Goal: Task Accomplishment & Management: Use online tool/utility

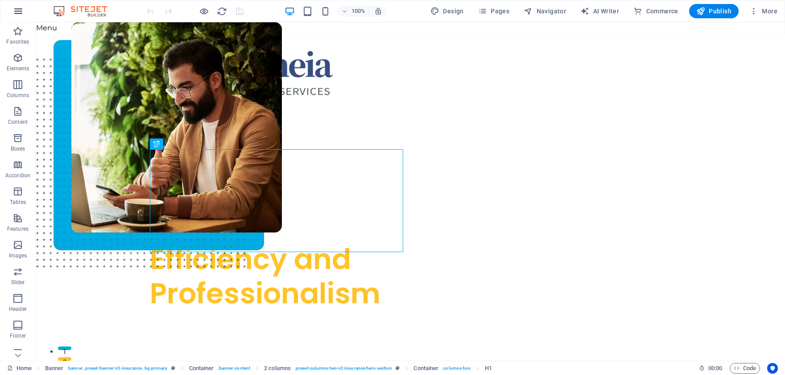
click at [22, 11] on icon "button" at bounding box center [18, 11] width 11 height 11
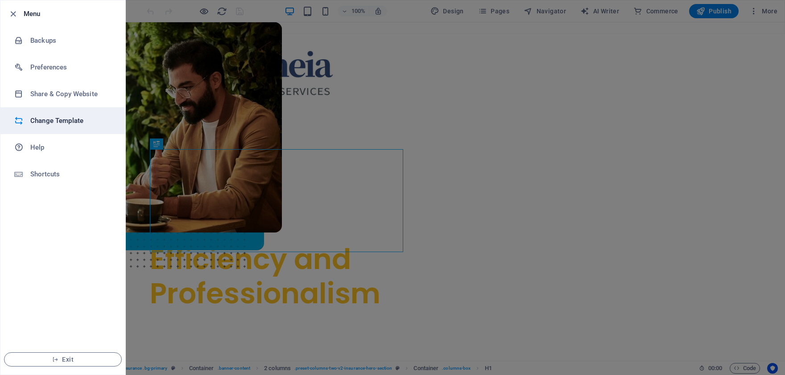
click at [66, 121] on h6 "Change Template" at bounding box center [71, 120] width 82 height 11
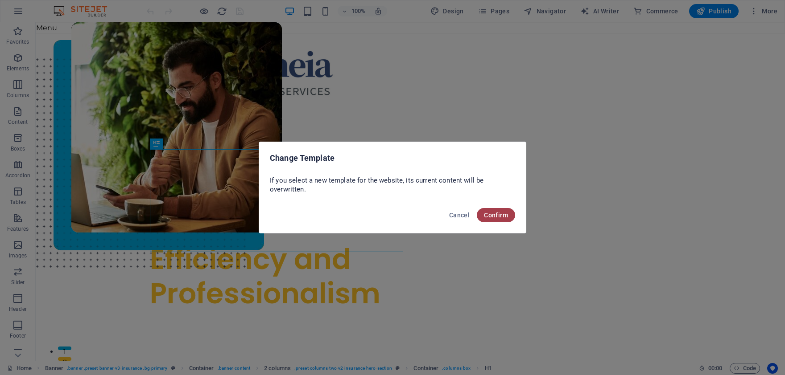
click at [502, 214] on span "Confirm" at bounding box center [496, 215] width 24 height 7
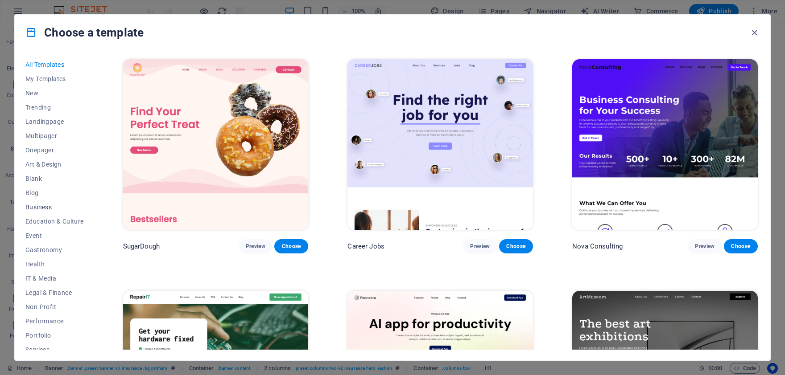
click at [58, 209] on span "Business" at bounding box center [54, 207] width 58 height 7
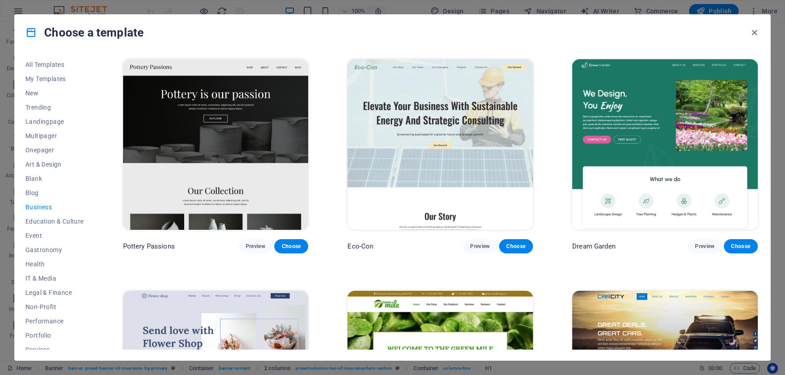
scroll to position [41, 0]
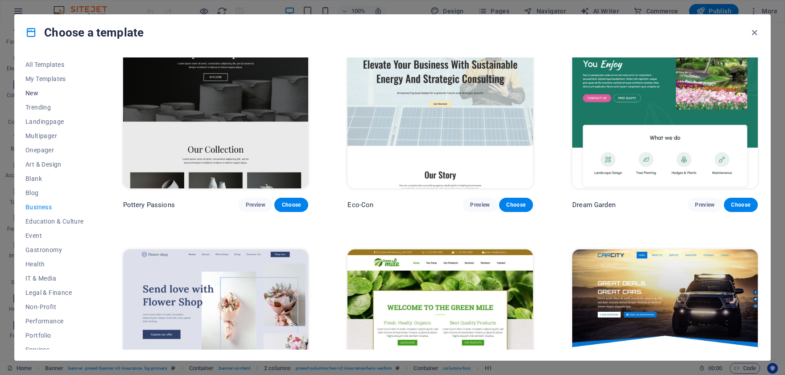
click at [58, 96] on span "New" at bounding box center [54, 93] width 58 height 7
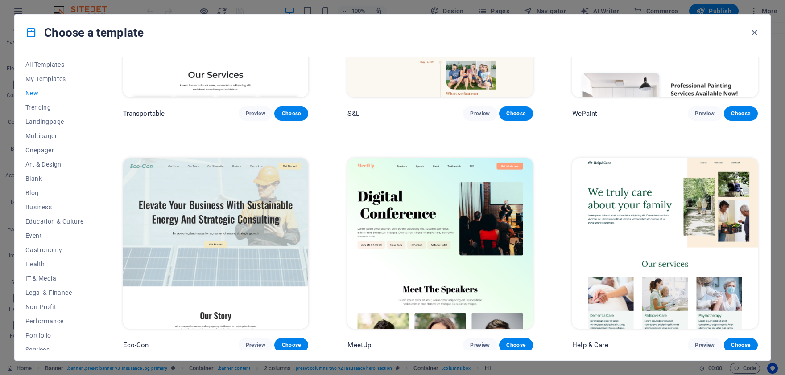
scroll to position [1065, 0]
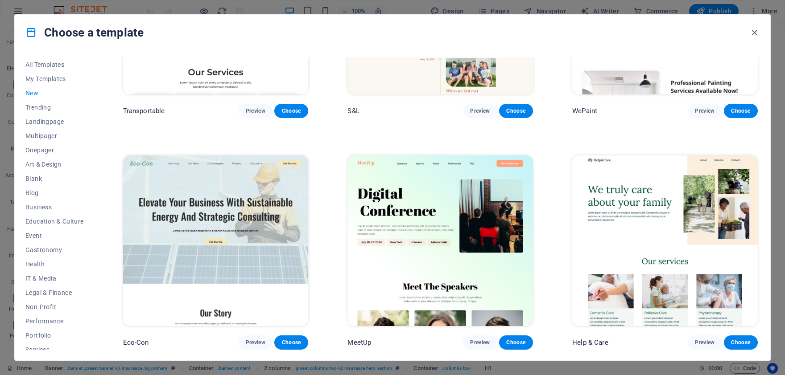
click at [607, 193] on img at bounding box center [664, 241] width 185 height 171
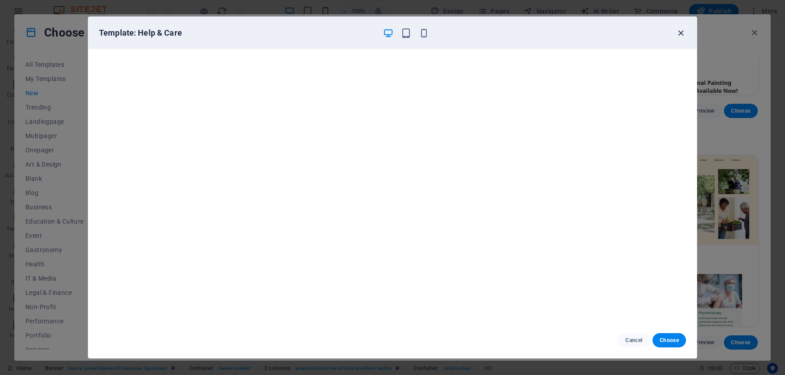
click at [681, 33] on icon "button" at bounding box center [680, 33] width 10 height 10
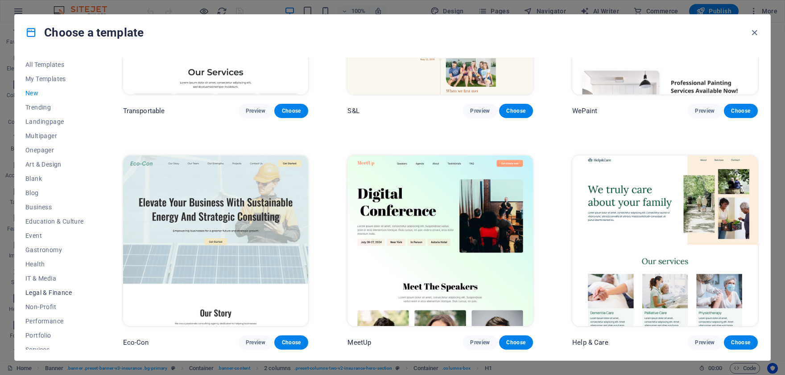
click at [56, 290] on span "Legal & Finance" at bounding box center [54, 292] width 58 height 7
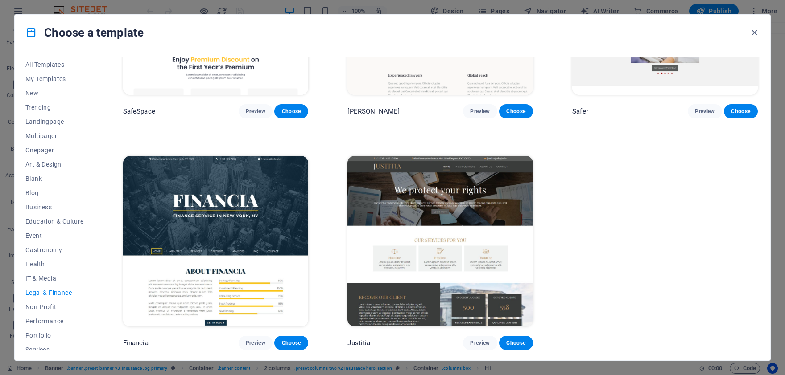
scroll to position [136, 0]
click at [258, 341] on span "Preview" at bounding box center [256, 342] width 20 height 7
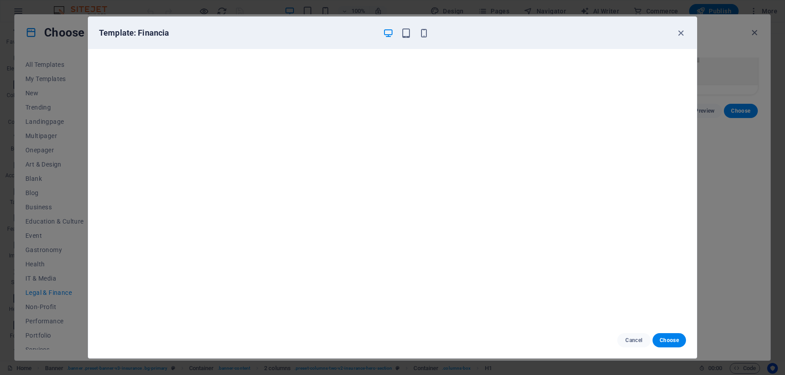
click at [66, 327] on div "Template: Financia Cancel Choose" at bounding box center [392, 187] width 785 height 375
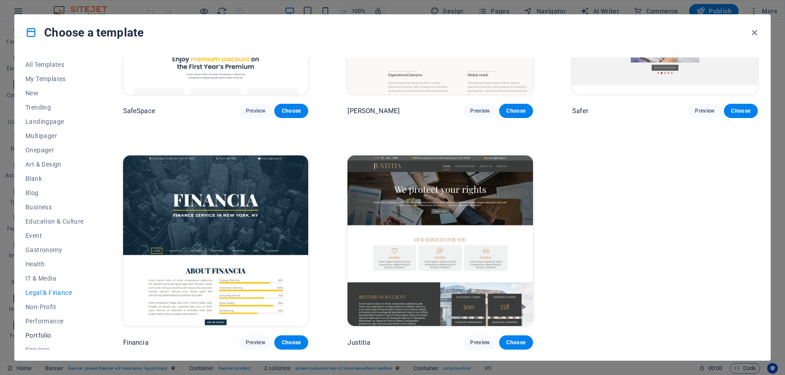
click at [53, 334] on span "Portfolio" at bounding box center [54, 335] width 58 height 7
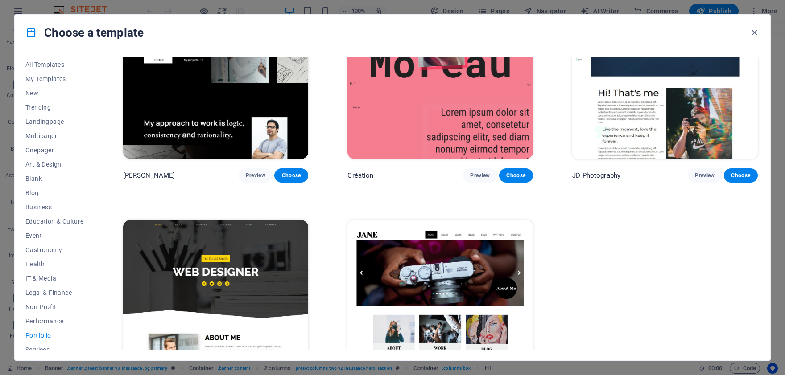
scroll to position [368, 0]
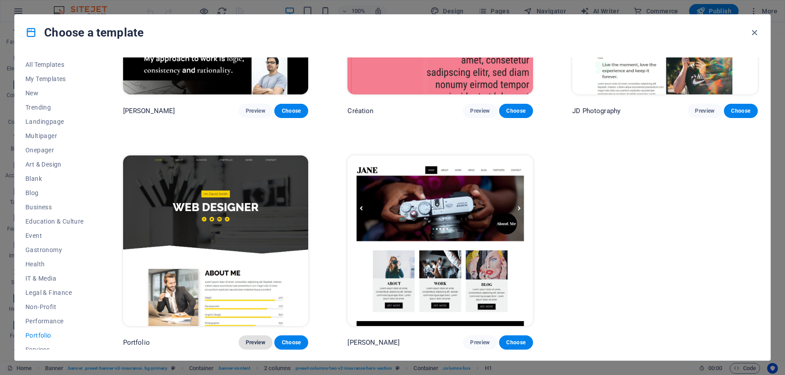
click at [252, 346] on span "Preview" at bounding box center [256, 342] width 20 height 7
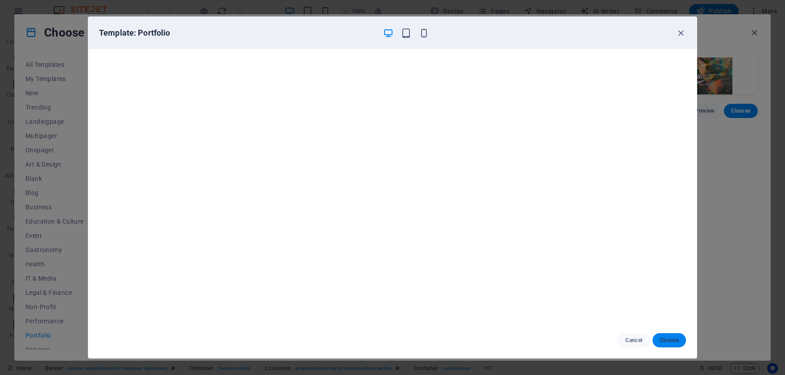
click at [663, 341] on span "Choose" at bounding box center [668, 340] width 19 height 7
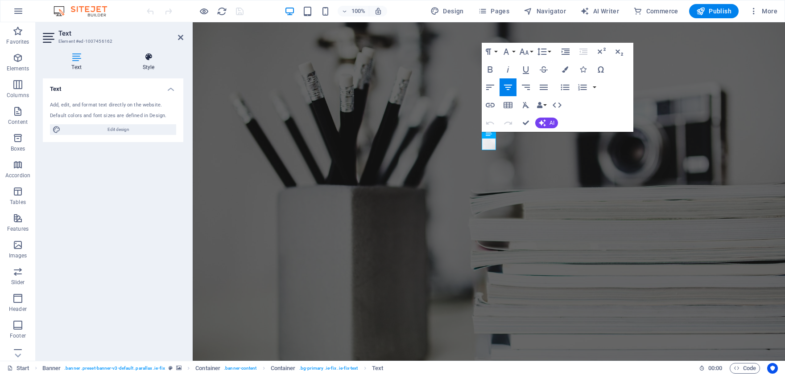
click at [148, 59] on icon at bounding box center [149, 57] width 70 height 9
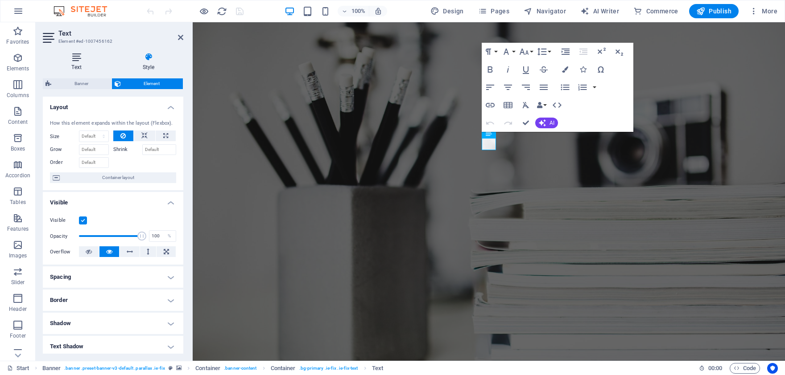
click at [79, 61] on icon at bounding box center [76, 57] width 67 height 9
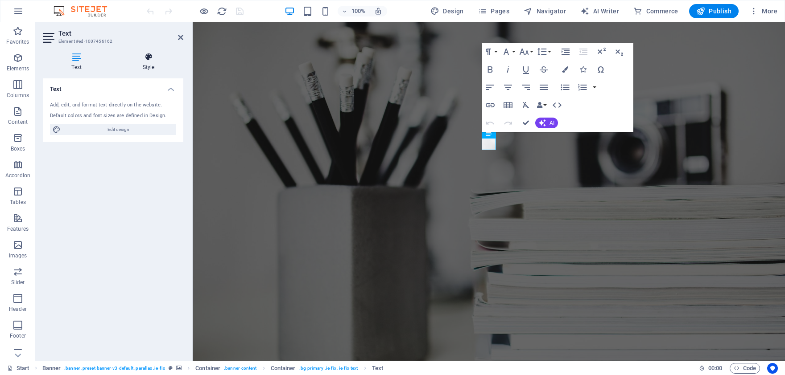
click at [140, 55] on icon at bounding box center [149, 57] width 70 height 9
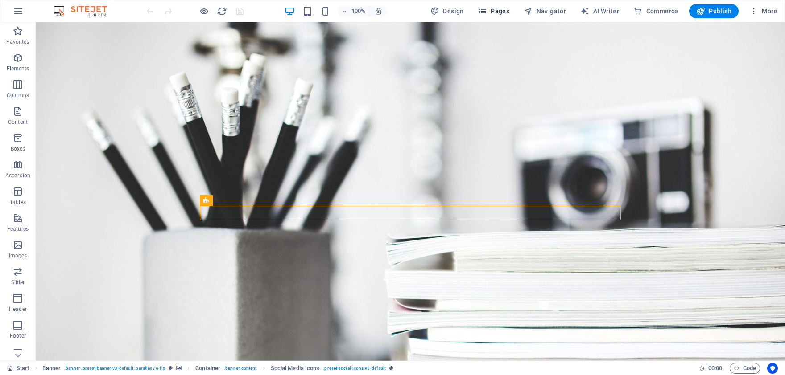
click at [491, 13] on span "Pages" at bounding box center [493, 11] width 31 height 9
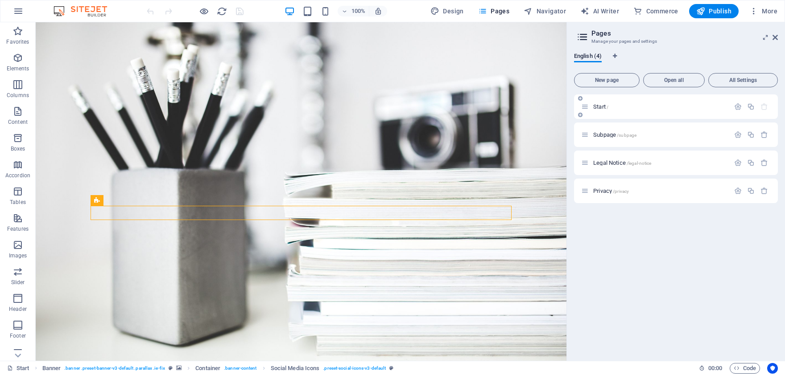
click at [599, 115] on div "Start /" at bounding box center [676, 107] width 204 height 25
click at [596, 107] on span "Start /" at bounding box center [600, 106] width 15 height 7
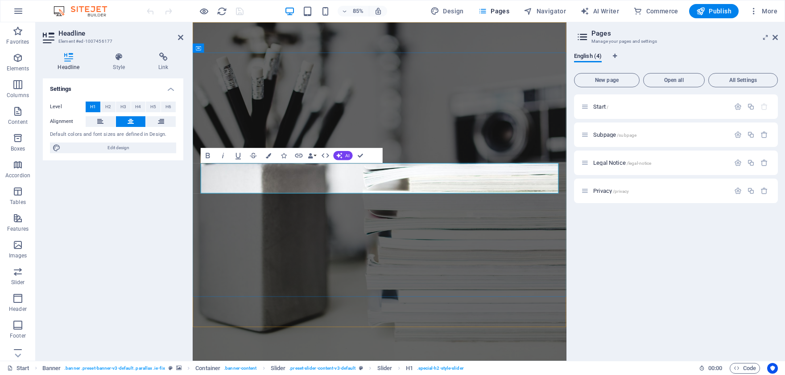
click at [62, 56] on icon at bounding box center [69, 57] width 52 height 9
click at [102, 144] on span "Edit design" at bounding box center [118, 148] width 110 height 11
select select "px"
select select "300"
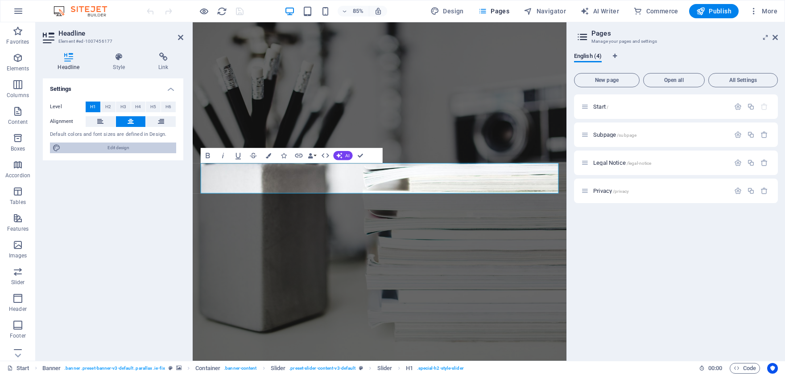
select select "px"
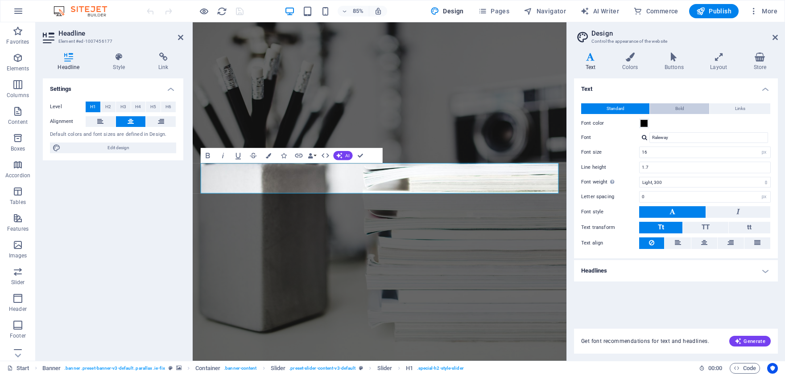
click at [678, 108] on span "Bold" at bounding box center [679, 108] width 9 height 11
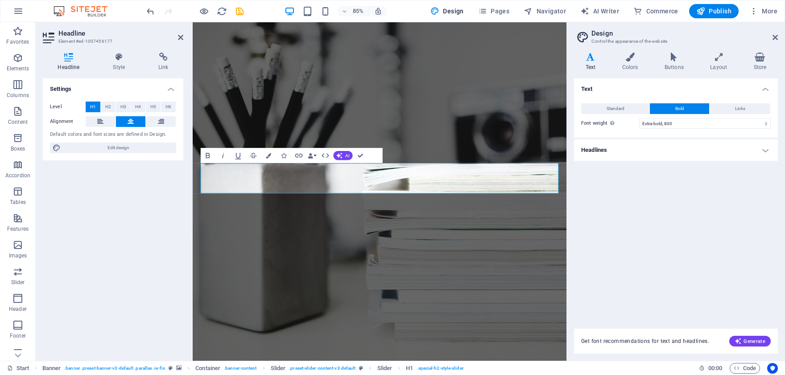
click at [678, 108] on span "Bold" at bounding box center [679, 108] width 9 height 11
click at [635, 108] on button "Standard" at bounding box center [615, 108] width 68 height 11
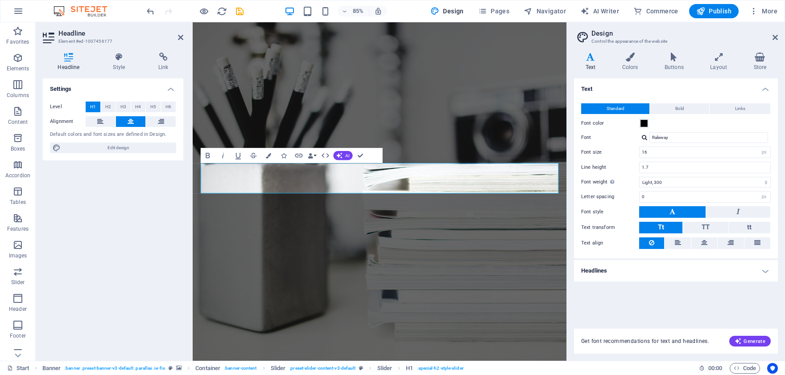
click at [660, 268] on h4 "Headlines" at bounding box center [676, 270] width 204 height 21
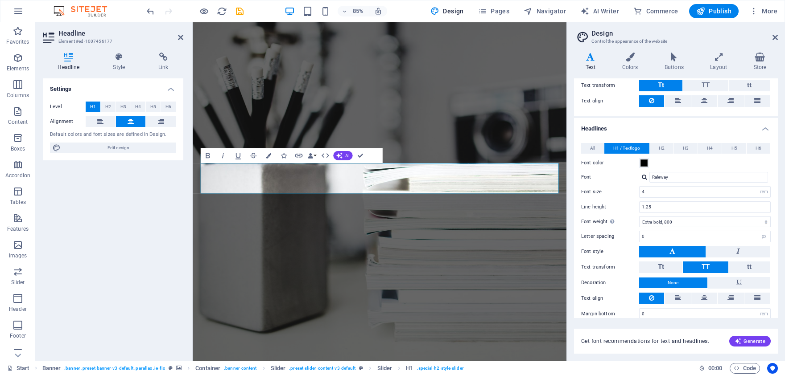
scroll to position [152, 0]
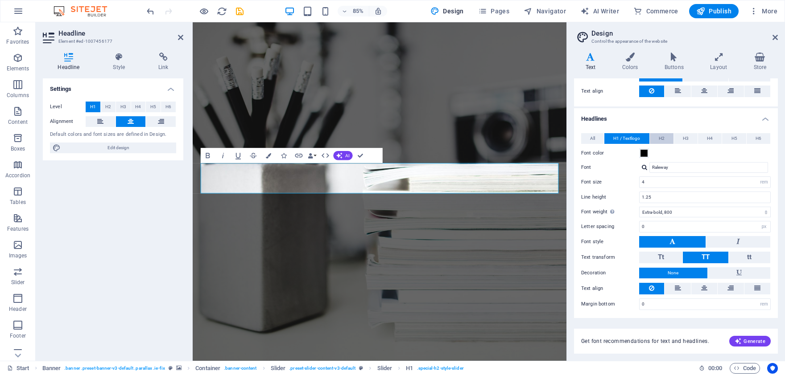
click at [665, 137] on button "H2" at bounding box center [661, 138] width 24 height 11
click at [683, 136] on span "H3" at bounding box center [685, 138] width 6 height 11
click at [700, 136] on button "H4" at bounding box center [710, 138] width 24 height 11
click at [718, 136] on button "H4" at bounding box center [710, 138] width 24 height 11
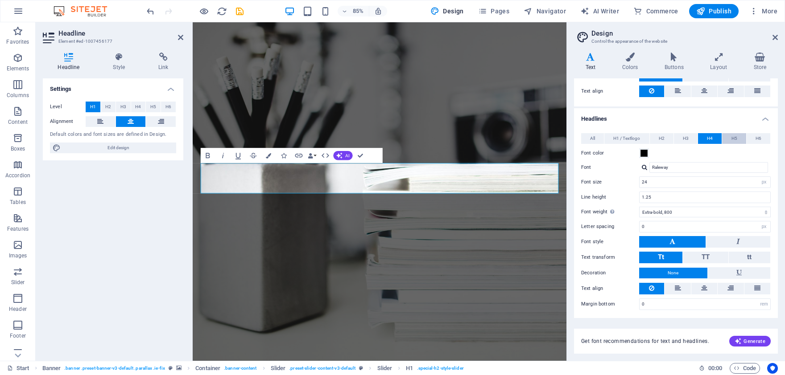
click at [733, 136] on span "H5" at bounding box center [734, 138] width 6 height 11
click at [754, 136] on button "H6" at bounding box center [758, 138] width 24 height 11
click at [595, 138] on span "All" at bounding box center [592, 138] width 5 height 11
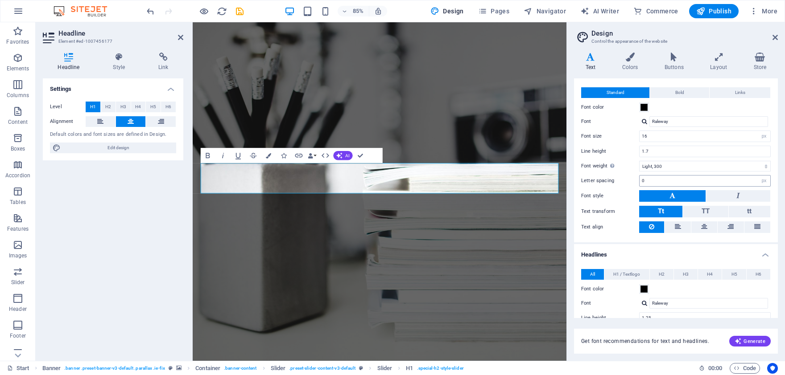
scroll to position [0, 0]
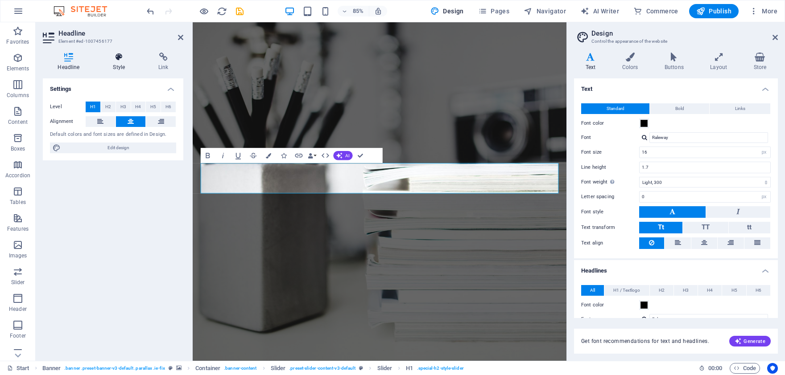
click at [125, 55] on icon at bounding box center [119, 57] width 42 height 9
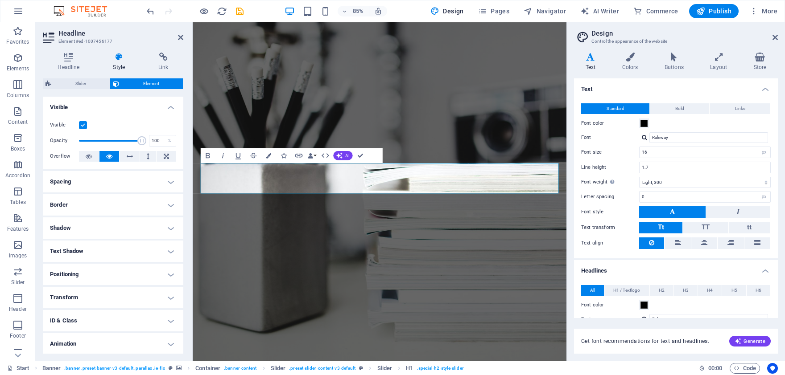
scroll to position [24, 0]
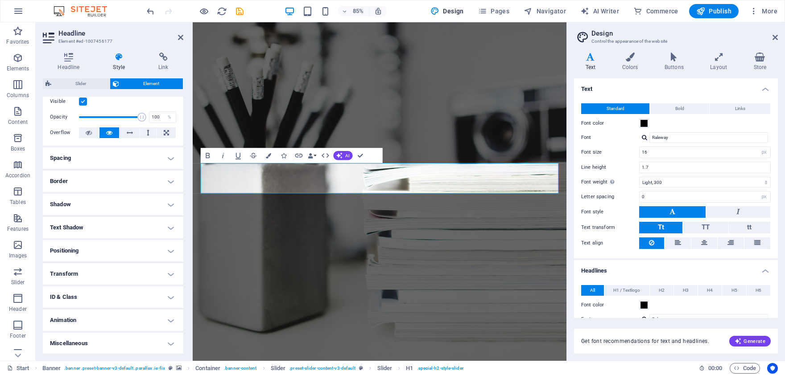
click at [124, 320] on h4 "Animation" at bounding box center [113, 320] width 140 height 21
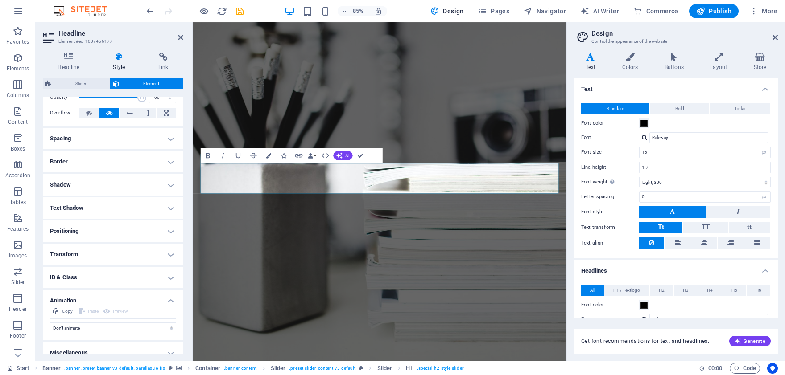
scroll to position [52, 0]
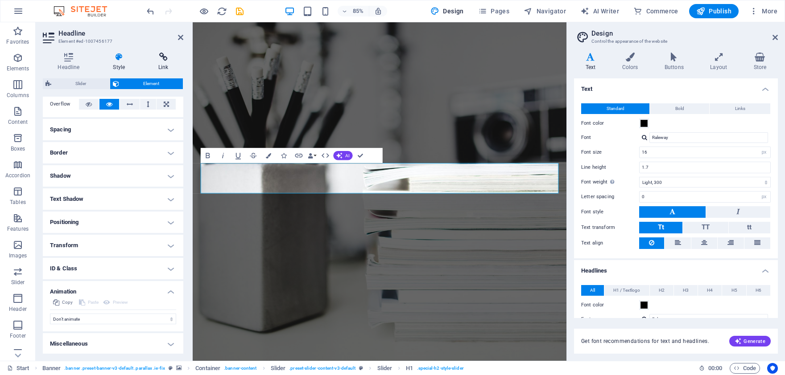
click at [160, 60] on icon at bounding box center [164, 57] width 40 height 9
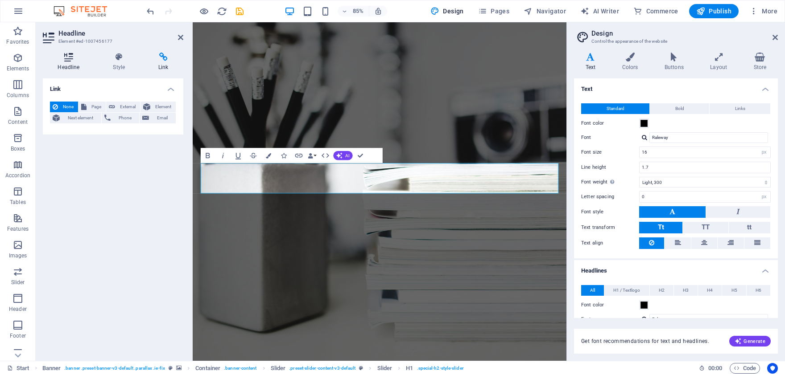
click at [75, 60] on icon at bounding box center [69, 57] width 52 height 9
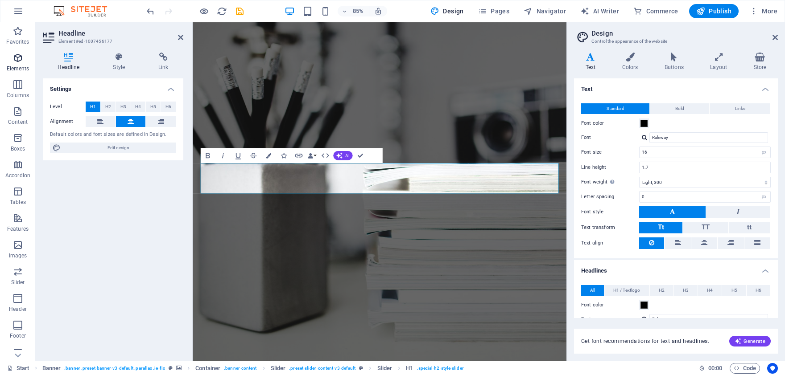
click at [22, 56] on icon "button" at bounding box center [17, 58] width 11 height 11
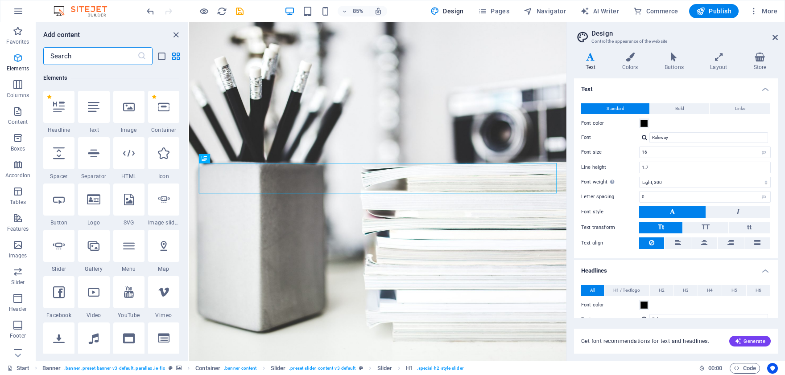
scroll to position [95, 0]
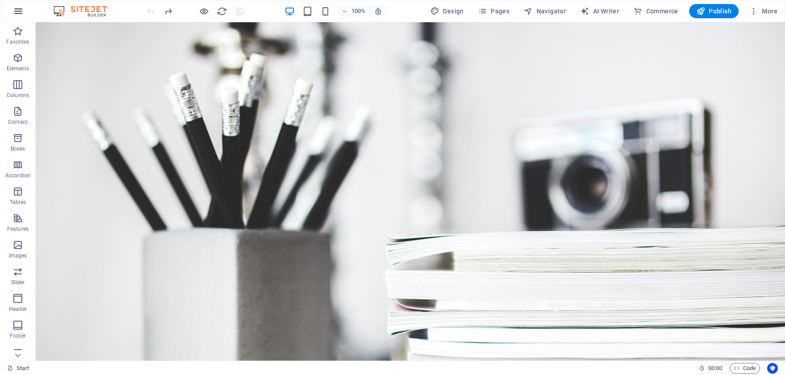
click at [16, 13] on icon "button" at bounding box center [18, 11] width 11 height 11
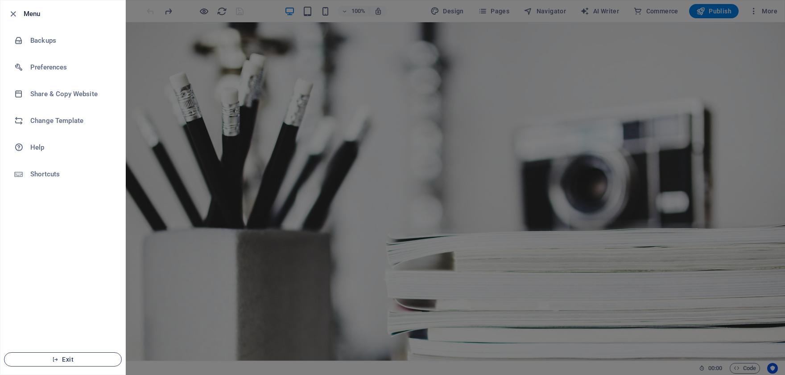
click at [70, 359] on span "Exit" at bounding box center [63, 359] width 103 height 7
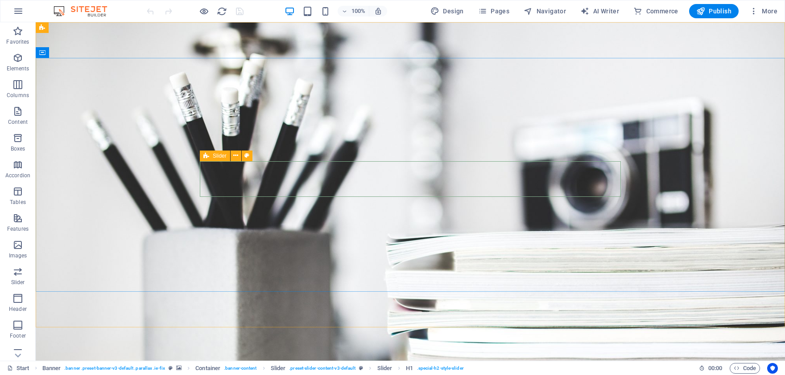
click at [211, 152] on div "Slider" at bounding box center [215, 156] width 30 height 11
click at [239, 157] on button at bounding box center [235, 156] width 11 height 11
click at [15, 12] on icon "button" at bounding box center [18, 11] width 11 height 11
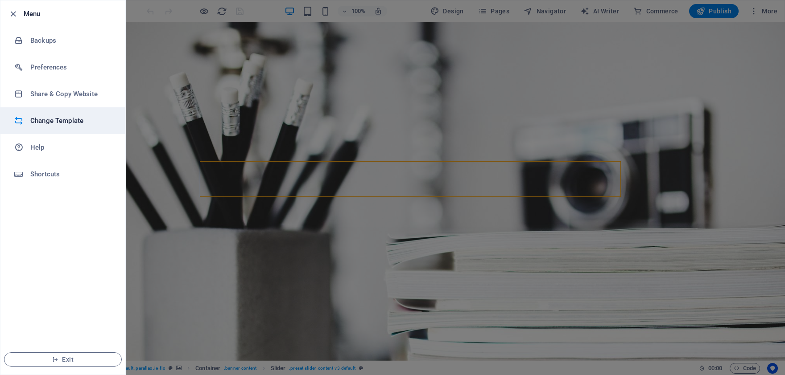
click at [68, 115] on h6 "Change Template" at bounding box center [71, 120] width 82 height 11
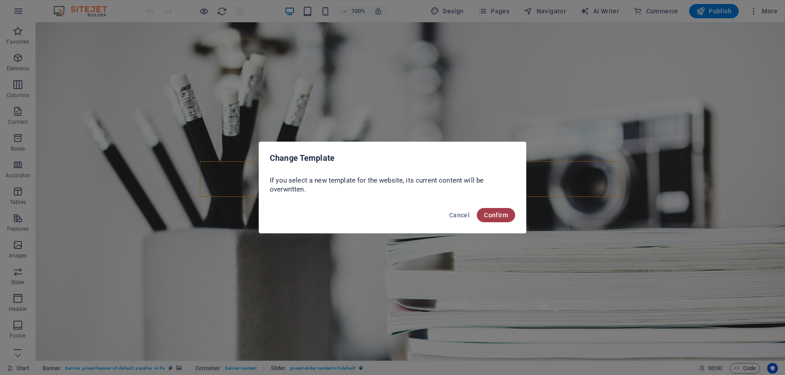
click at [485, 210] on button "Confirm" at bounding box center [496, 215] width 38 height 14
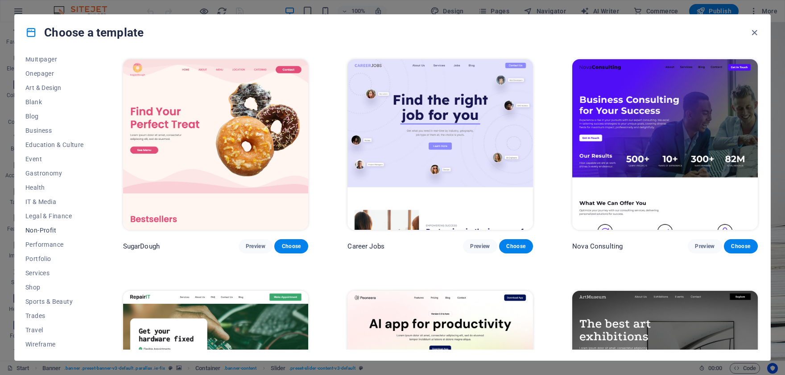
scroll to position [78, 0]
click at [46, 345] on span "Wireframe" at bounding box center [54, 343] width 58 height 7
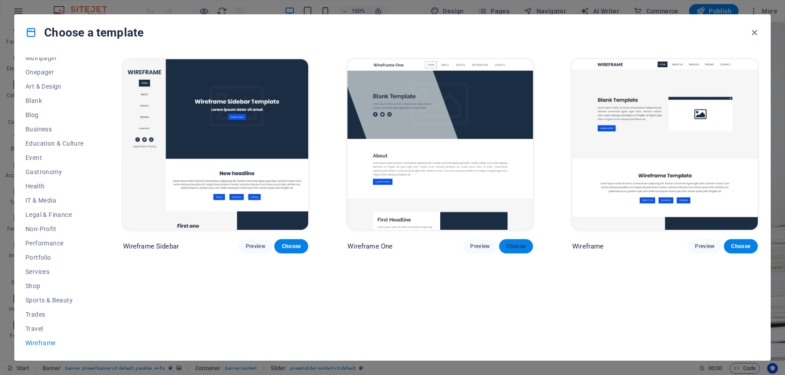
click at [522, 248] on span "Choose" at bounding box center [516, 246] width 20 height 7
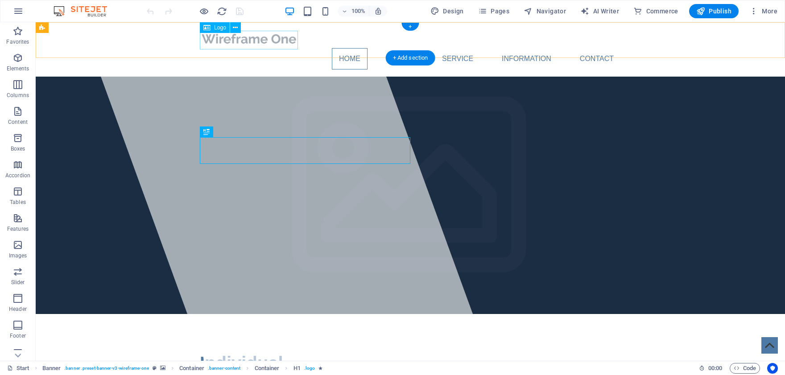
click at [234, 40] on div at bounding box center [410, 38] width 421 height 19
click at [234, 41] on div at bounding box center [410, 38] width 421 height 19
select select "px"
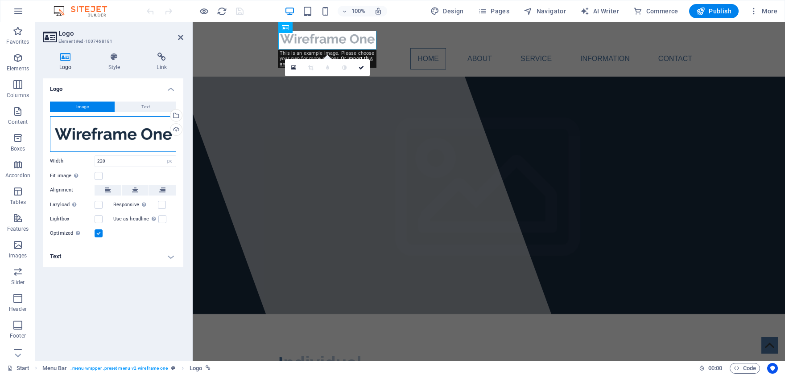
click at [122, 136] on div "Drag files here, click to choose files or select files from Files or our free s…" at bounding box center [113, 134] width 126 height 36
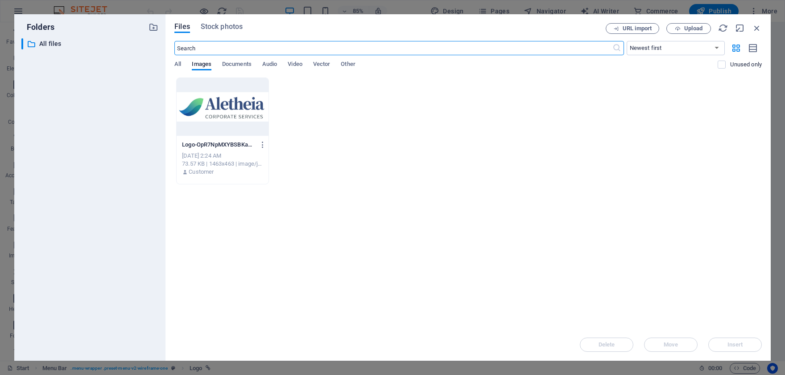
click at [219, 108] on div at bounding box center [223, 107] width 92 height 58
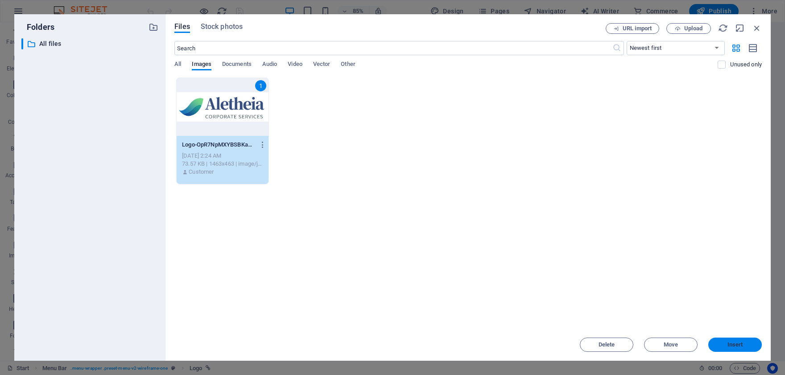
click at [748, 345] on span "Insert" at bounding box center [734, 344] width 46 height 5
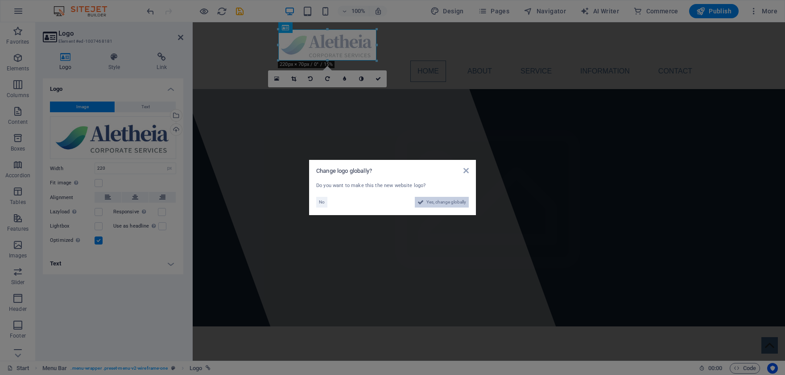
click at [458, 204] on span "Yes, change globally" at bounding box center [446, 202] width 40 height 11
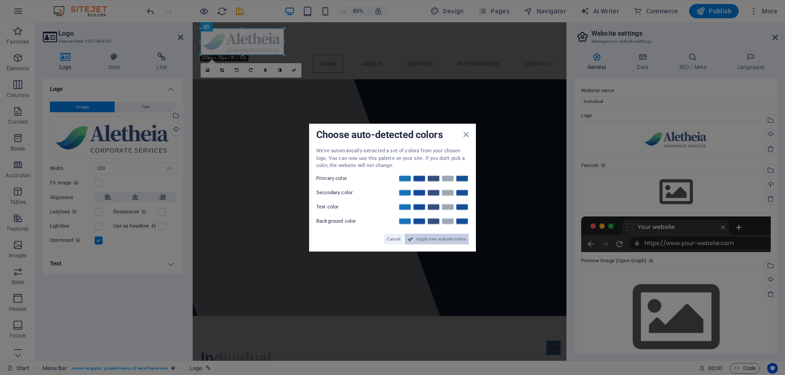
click at [448, 238] on span "Apply new website colors" at bounding box center [441, 239] width 50 height 11
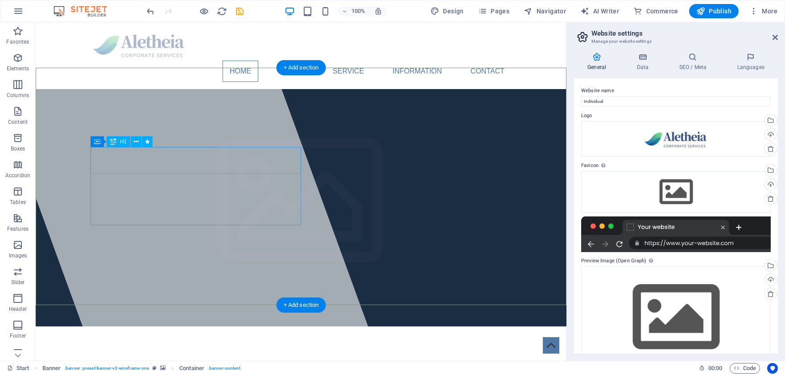
click at [135, 366] on span "Individual" at bounding box center [131, 376] width 83 height 20
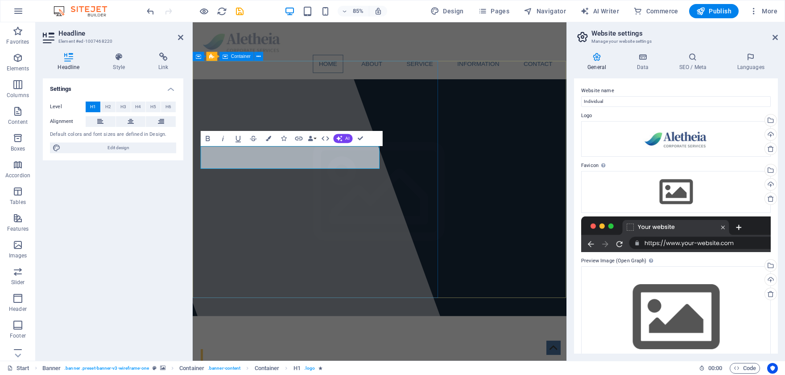
click at [308, 296] on div at bounding box center [287, 221] width 430 height 399
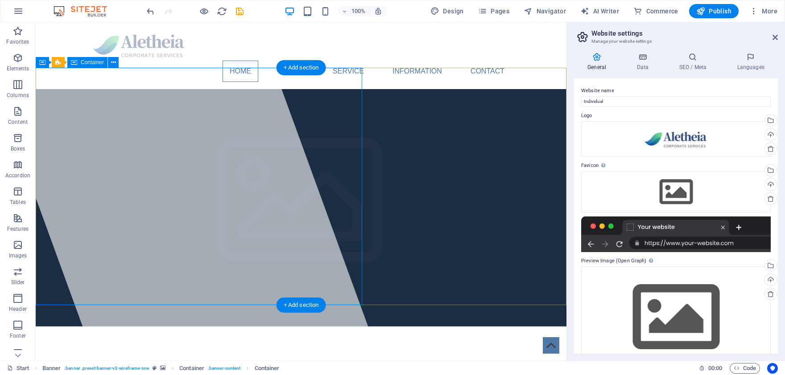
click at [165, 142] on div at bounding box center [176, 191] width 409 height 339
click at [161, 366] on span "Individual" at bounding box center [131, 376] width 83 height 20
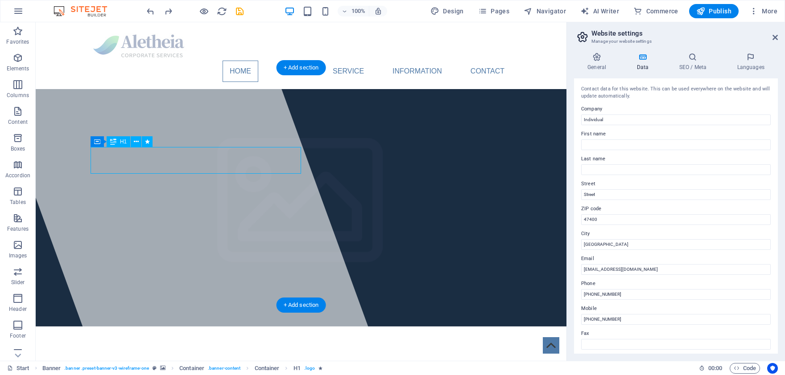
click at [161, 366] on span "Individual" at bounding box center [131, 376] width 83 height 20
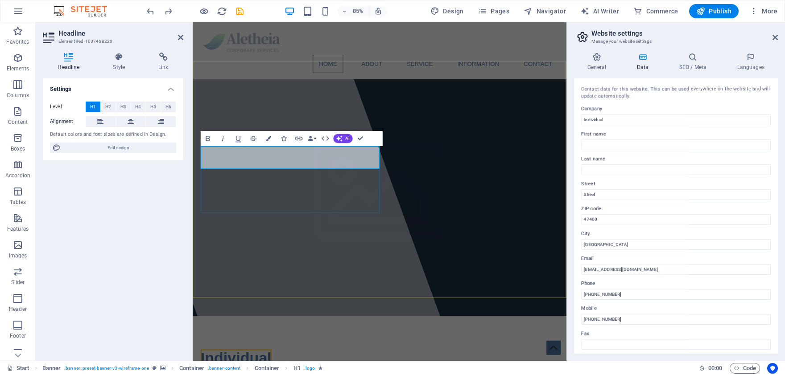
drag, startPoint x: 817, startPoint y: 143, endPoint x: 597, endPoint y: 139, distance: 220.2
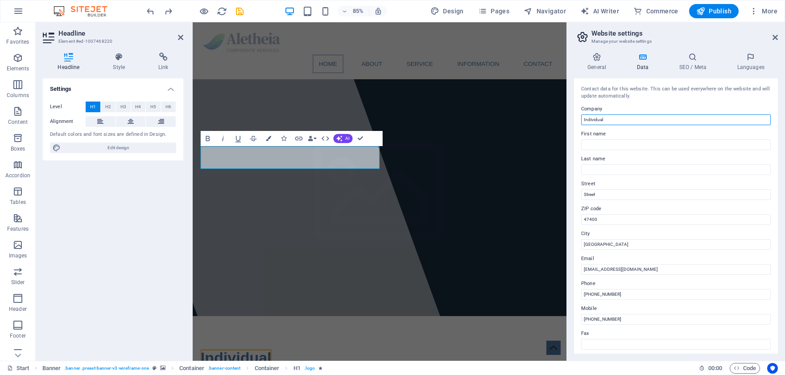
click at [585, 119] on input "Individual" at bounding box center [675, 120] width 189 height 11
type input "About Aletheia"
click at [396, 279] on div at bounding box center [287, 221] width 430 height 399
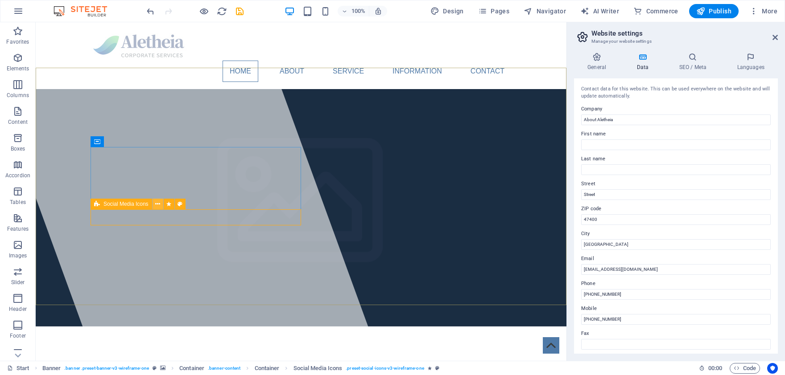
click at [161, 205] on button at bounding box center [157, 204] width 11 height 11
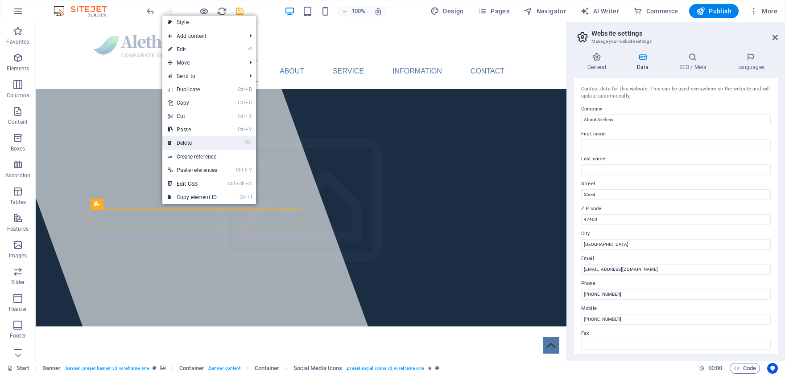
click at [196, 140] on link "⌦ Delete" at bounding box center [192, 142] width 60 height 13
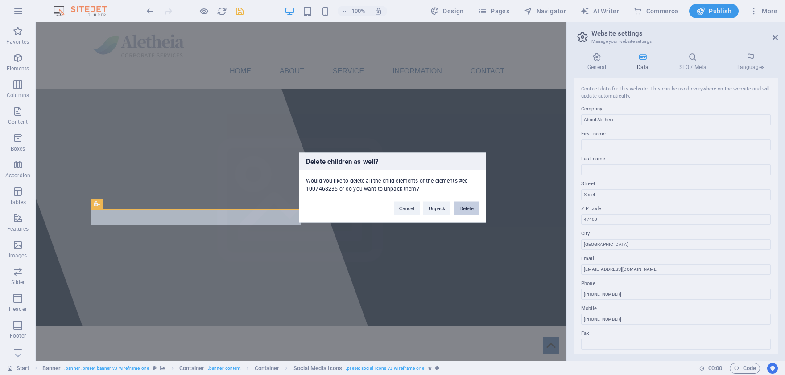
click at [457, 206] on button "Delete" at bounding box center [466, 208] width 25 height 13
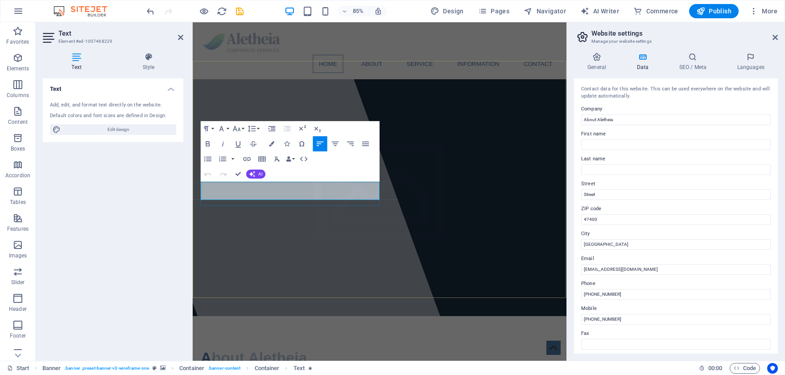
drag, startPoint x: 371, startPoint y: 223, endPoint x: 200, endPoint y: 214, distance: 171.9
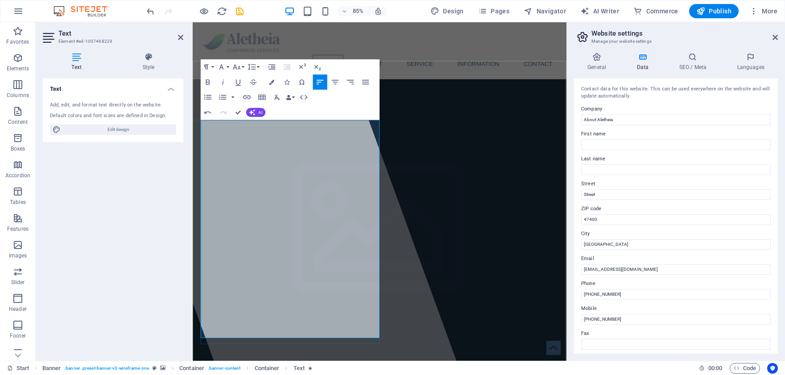
drag, startPoint x: 260, startPoint y: 203, endPoint x: 361, endPoint y: 208, distance: 100.9
drag, startPoint x: 265, startPoint y: 325, endPoint x: 350, endPoint y: 322, distance: 84.7
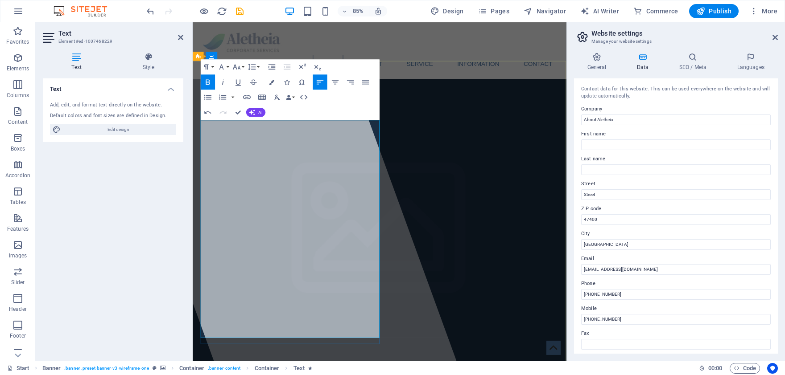
drag, startPoint x: 378, startPoint y: 328, endPoint x: 260, endPoint y: 333, distance: 118.3
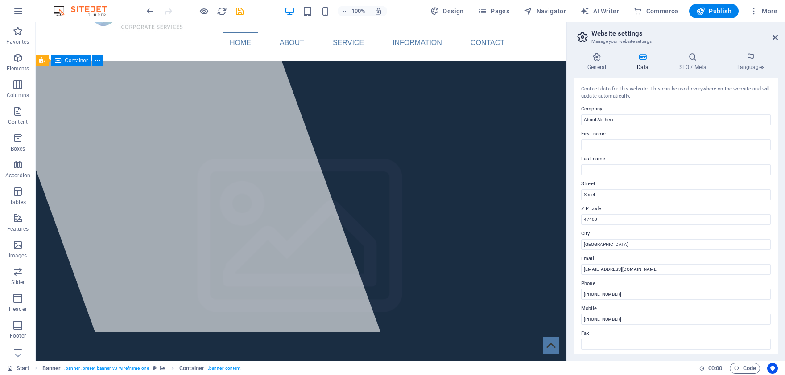
scroll to position [49, 0]
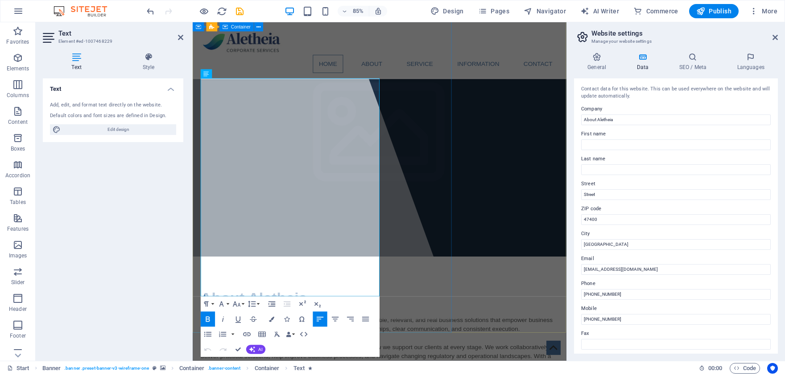
click at [413, 246] on div at bounding box center [287, 172] width 430 height 399
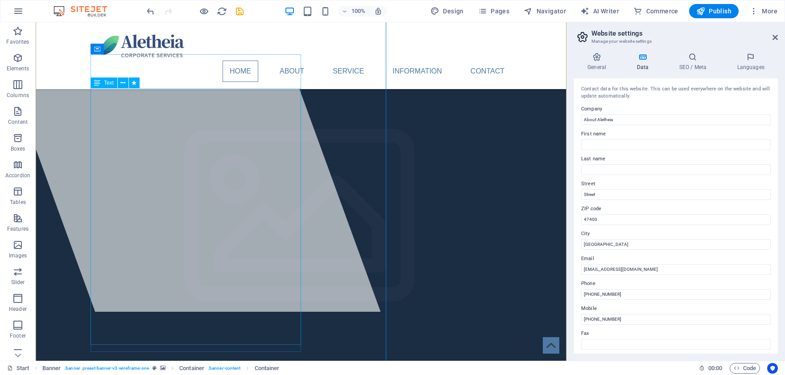
click at [123, 84] on icon at bounding box center [122, 82] width 5 height 9
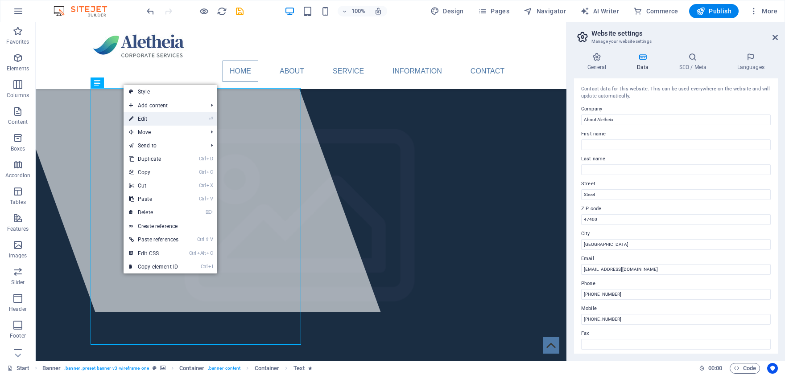
click at [136, 115] on link "⏎ Edit" at bounding box center [153, 118] width 60 height 13
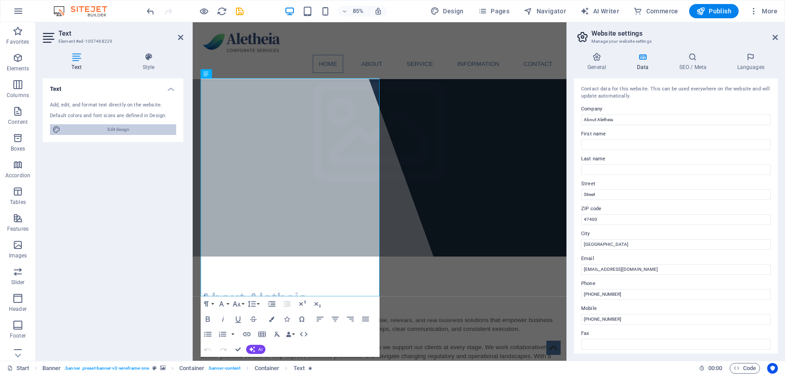
drag, startPoint x: 136, startPoint y: 129, endPoint x: 412, endPoint y: 138, distance: 276.5
click at [136, 129] on span "Edit design" at bounding box center [118, 129] width 110 height 11
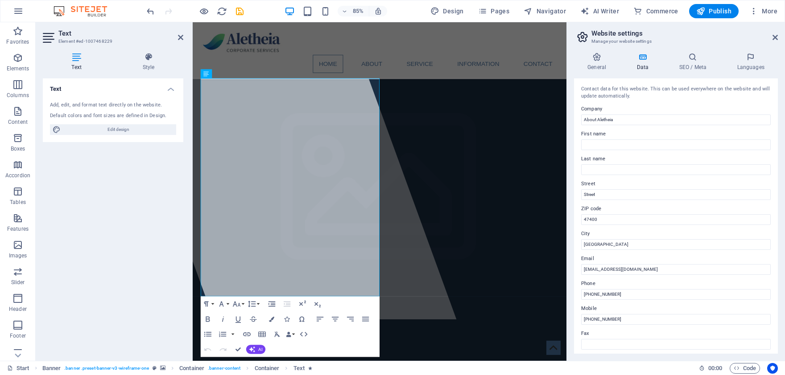
select select "px"
select select "400"
select select "px"
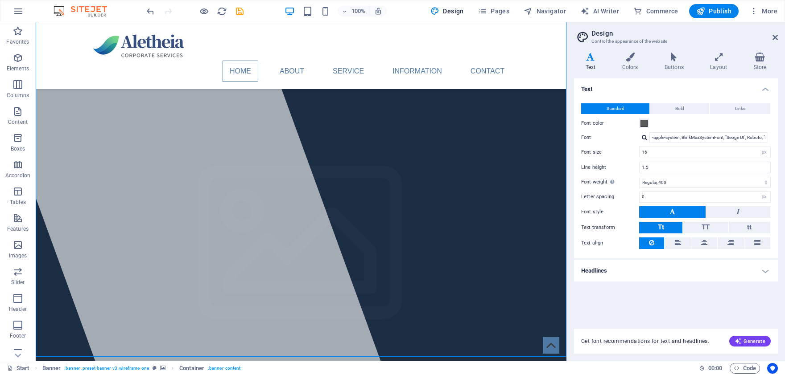
scroll to position [147, 0]
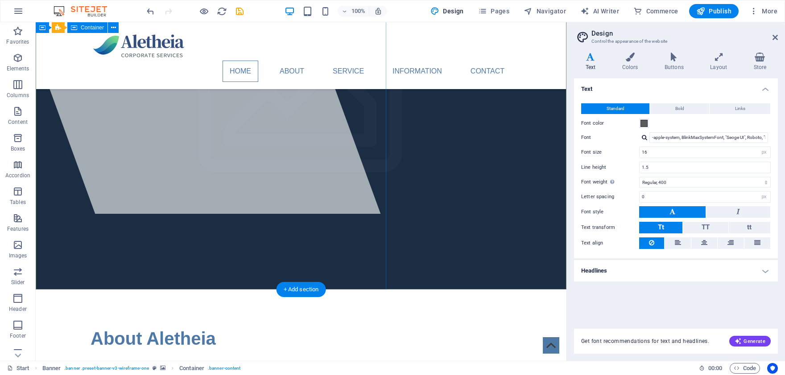
click at [344, 214] on div at bounding box center [176, 44] width 409 height 339
drag, startPoint x: 385, startPoint y: 174, endPoint x: 403, endPoint y: 173, distance: 17.9
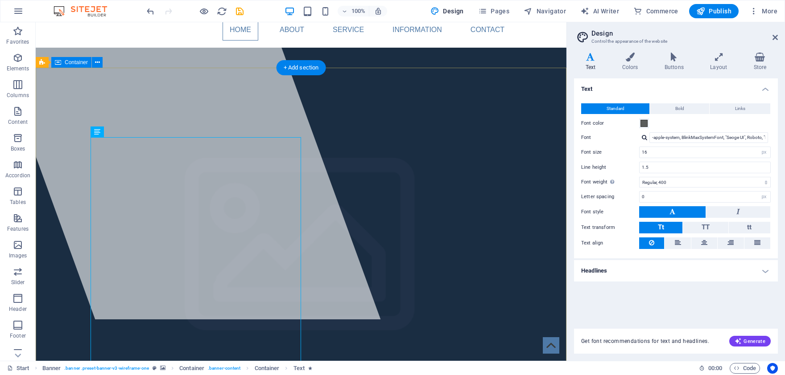
scroll to position [0, 0]
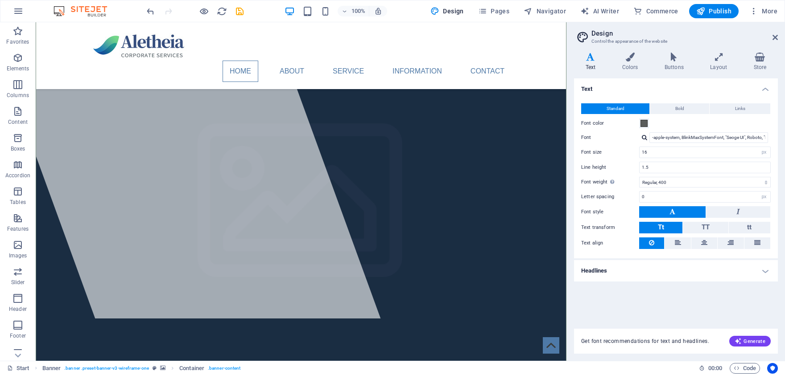
scroll to position [98, 0]
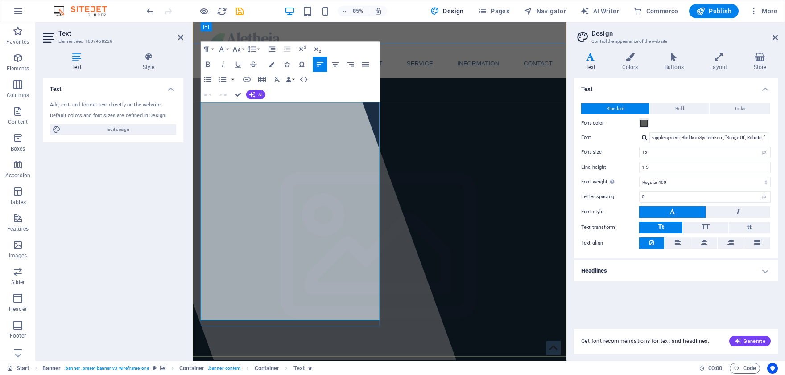
scroll to position [0, 0]
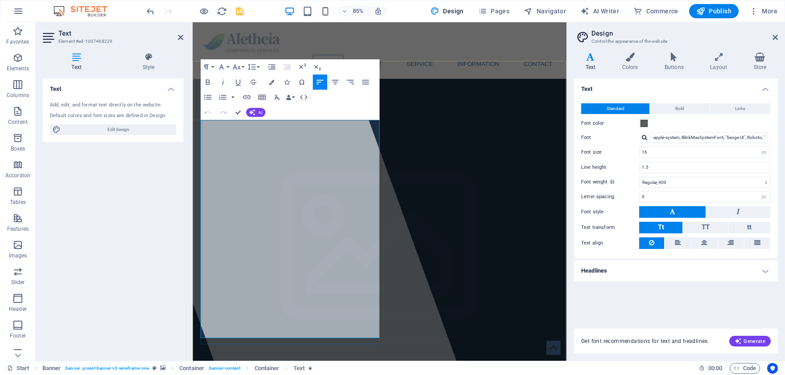
click at [142, 59] on icon at bounding box center [149, 57] width 70 height 9
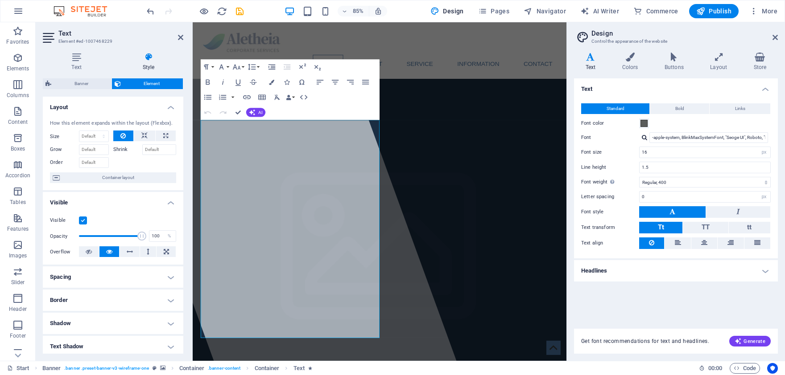
click at [164, 296] on h4 "Border" at bounding box center [113, 300] width 140 height 21
click at [170, 316] on span at bounding box center [167, 319] width 6 height 6
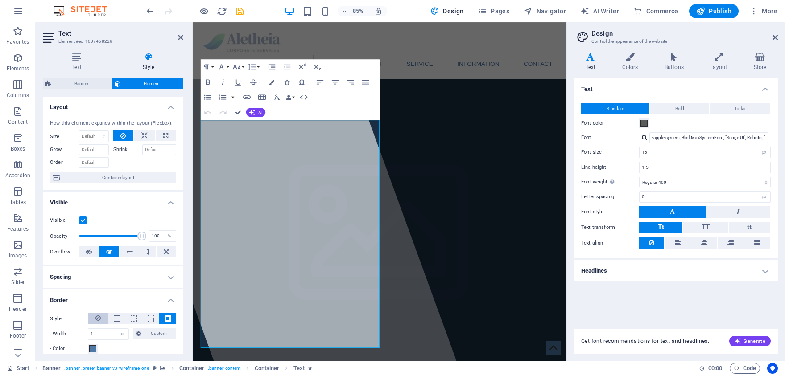
click at [97, 315] on icon at bounding box center [97, 318] width 5 height 11
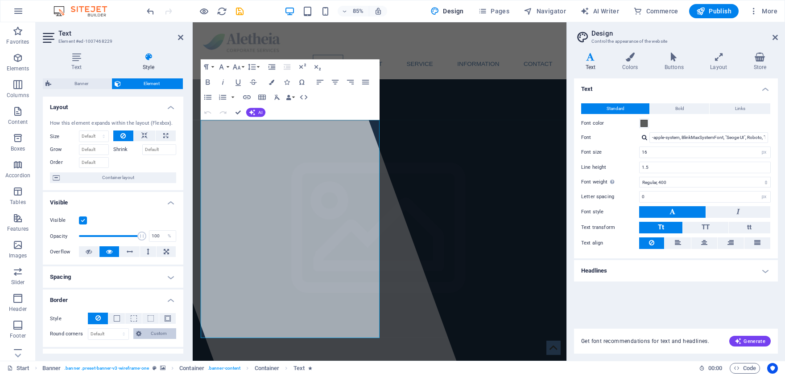
click at [148, 331] on span "Custom" at bounding box center [159, 334] width 30 height 11
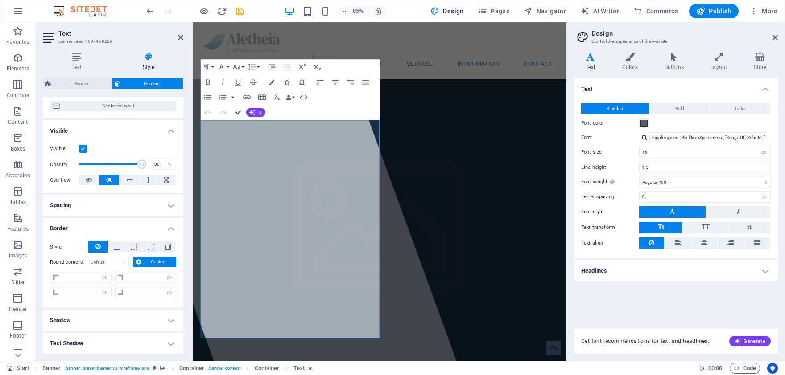
scroll to position [83, 0]
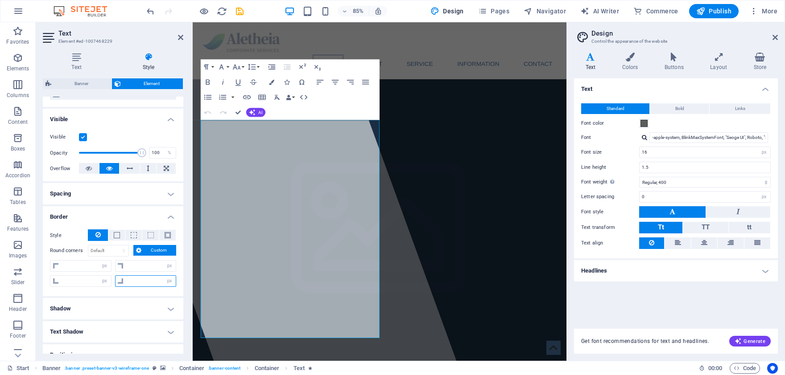
click at [155, 279] on input "number" at bounding box center [151, 281] width 50 height 11
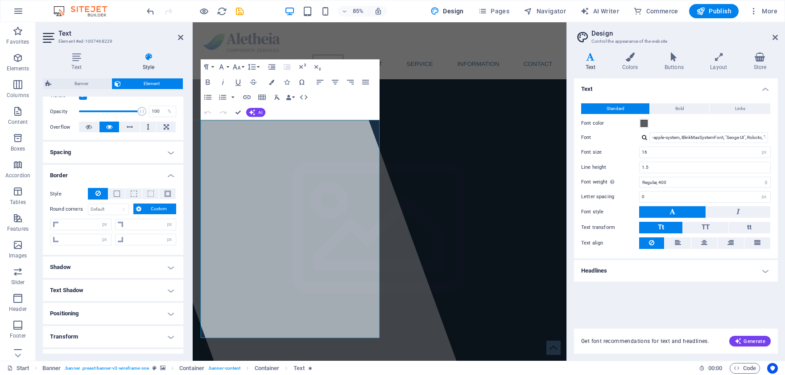
click at [151, 308] on h4 "Positioning" at bounding box center [113, 313] width 140 height 21
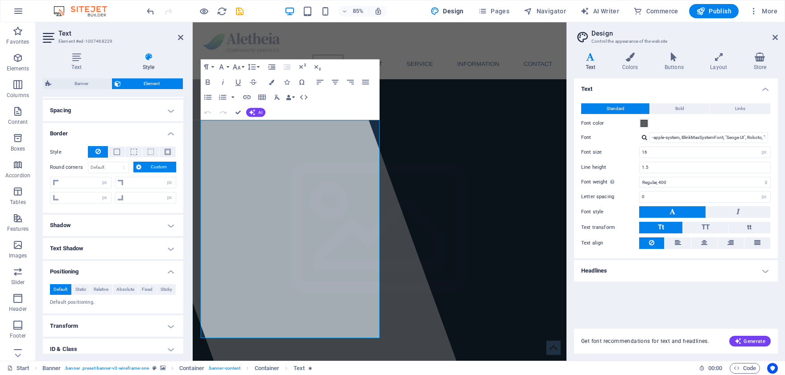
click at [149, 320] on h4 "Transform" at bounding box center [113, 326] width 140 height 21
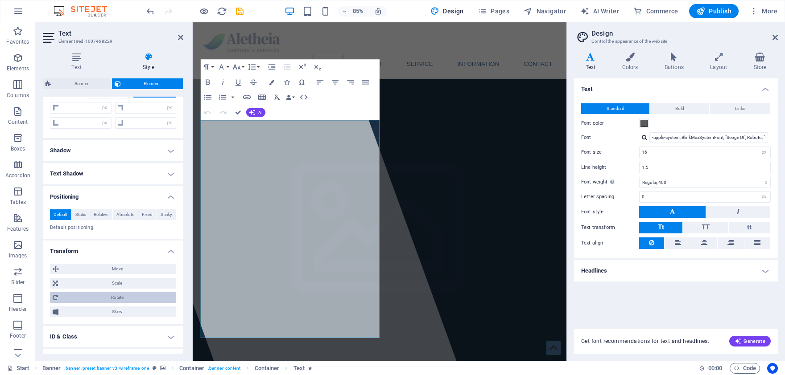
scroll to position [250, 0]
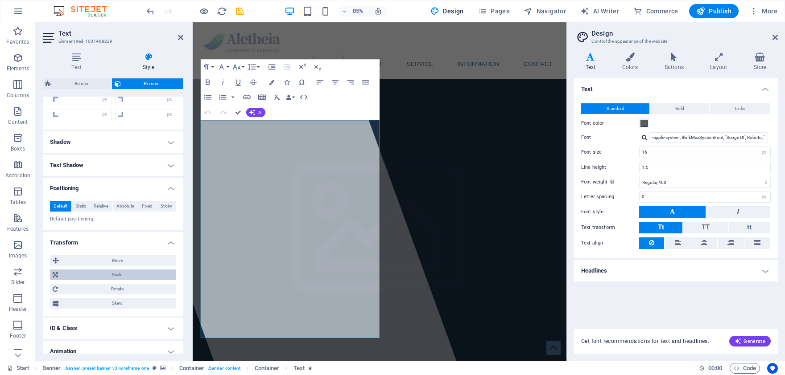
click at [142, 271] on span "Scale" at bounding box center [117, 275] width 113 height 11
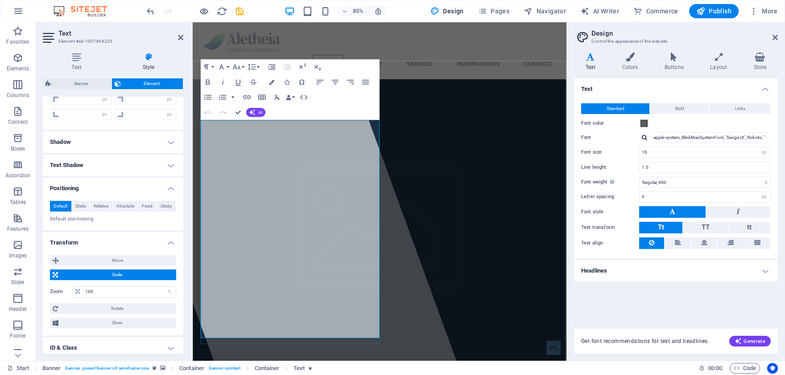
click at [378, 60] on div "Paragraph Format Normal Heading 1 Heading 2 Heading 3 Heading 4 Heading 5 Headi…" at bounding box center [290, 89] width 179 height 61
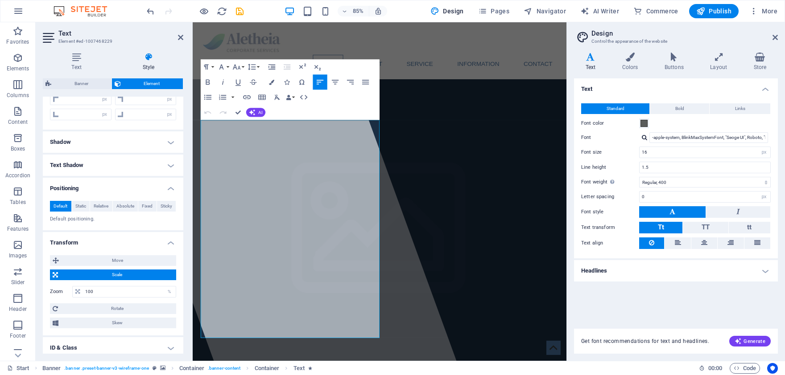
click at [378, 60] on div "Paragraph Format Normal Heading 1 Heading 2 Heading 3 Heading 4 Heading 5 Headi…" at bounding box center [290, 89] width 179 height 61
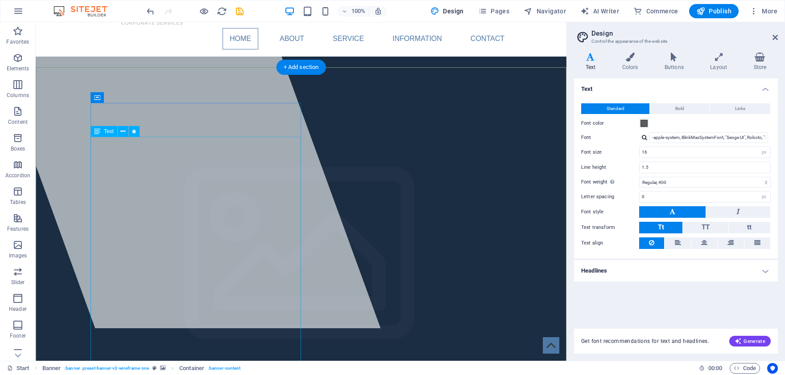
scroll to position [294, 0]
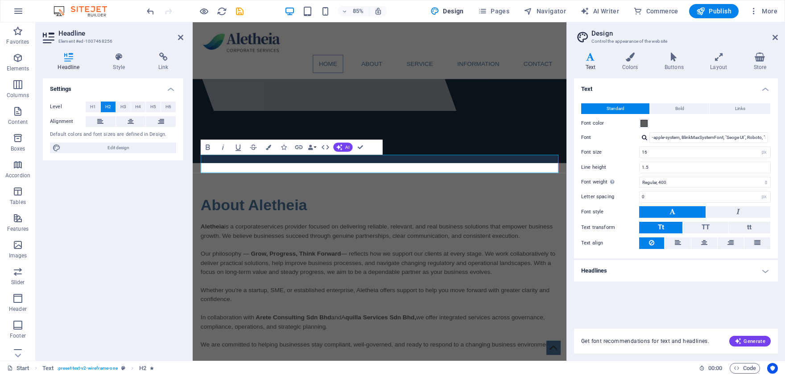
click at [586, 53] on icon at bounding box center [590, 57] width 33 height 9
click at [773, 36] on icon at bounding box center [774, 37] width 5 height 7
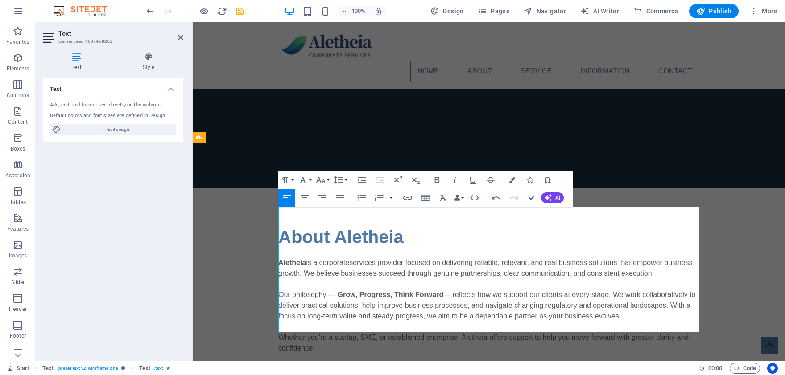
drag, startPoint x: 326, startPoint y: 255, endPoint x: 280, endPoint y: 252, distance: 46.5
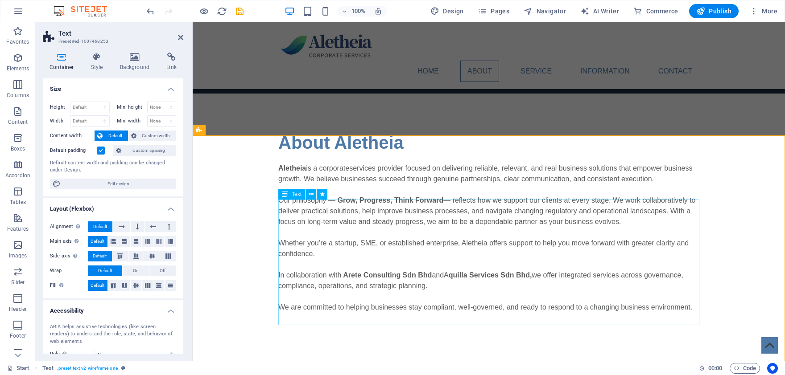
scroll to position [392, 0]
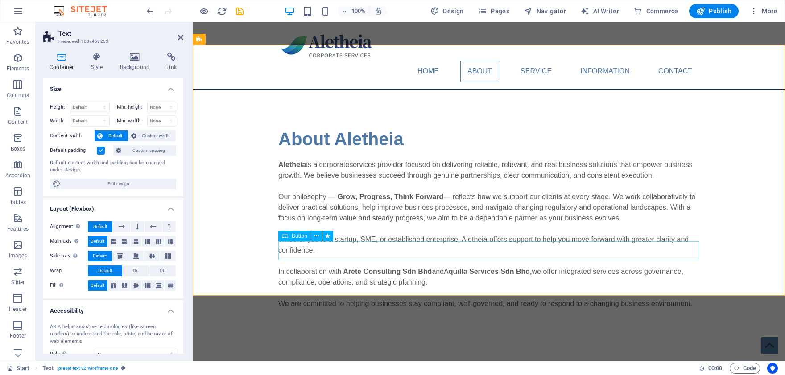
click at [505, 14] on span "Pages" at bounding box center [493, 11] width 31 height 9
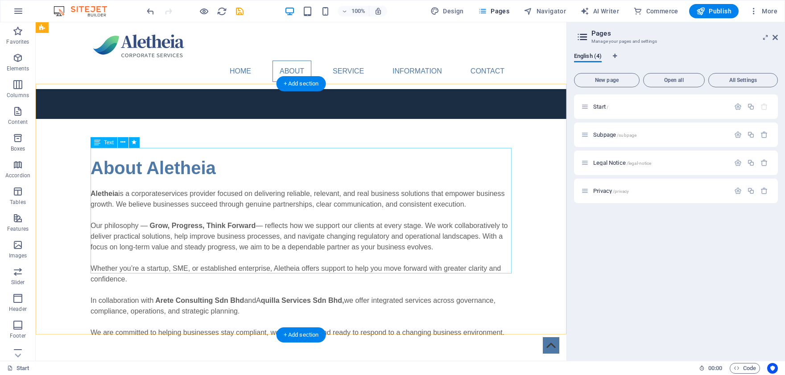
scroll to position [343, 0]
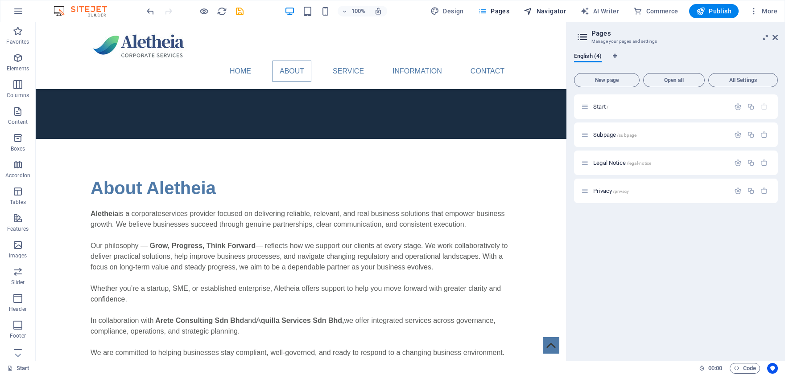
click at [541, 8] on span "Navigator" at bounding box center [544, 11] width 42 height 9
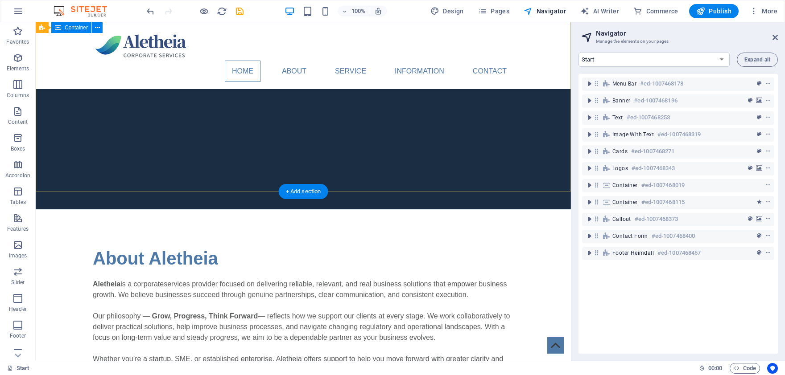
scroll to position [294, 0]
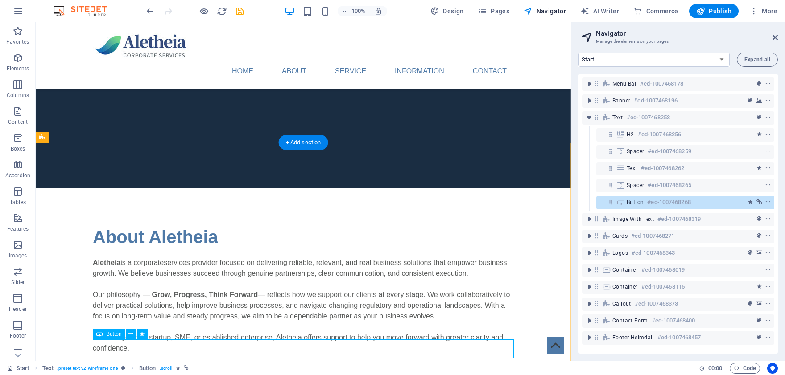
click at [658, 198] on h6 "#ed-1007468268" at bounding box center [668, 202] width 43 height 11
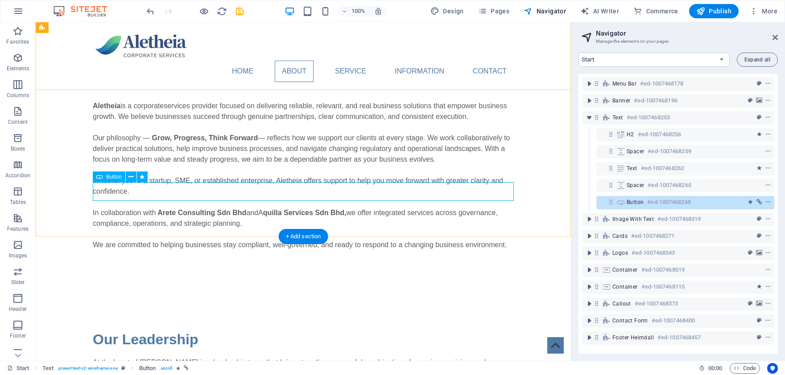
click at [658, 198] on h6 "#ed-1007468268" at bounding box center [668, 202] width 43 height 11
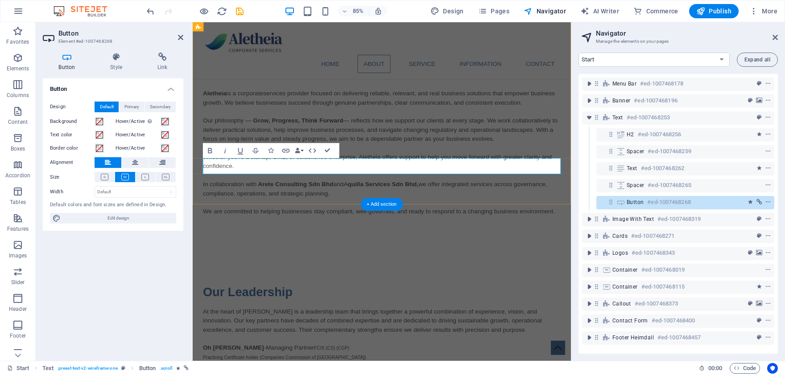
click at [658, 198] on h6 "#ed-1007468268" at bounding box center [668, 202] width 43 height 11
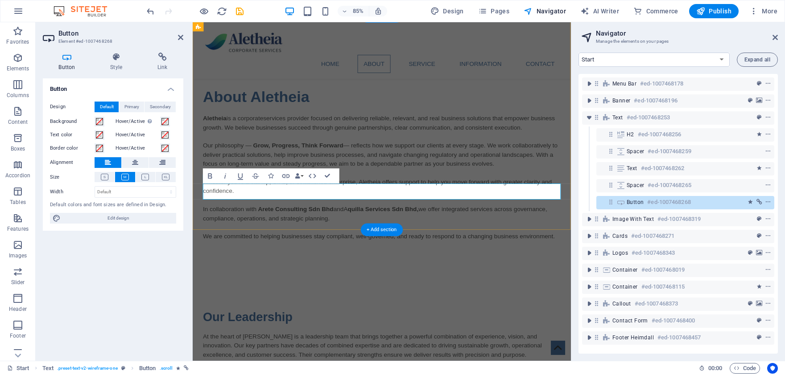
click at [658, 198] on h6 "#ed-1007468268" at bounding box center [668, 202] width 43 height 11
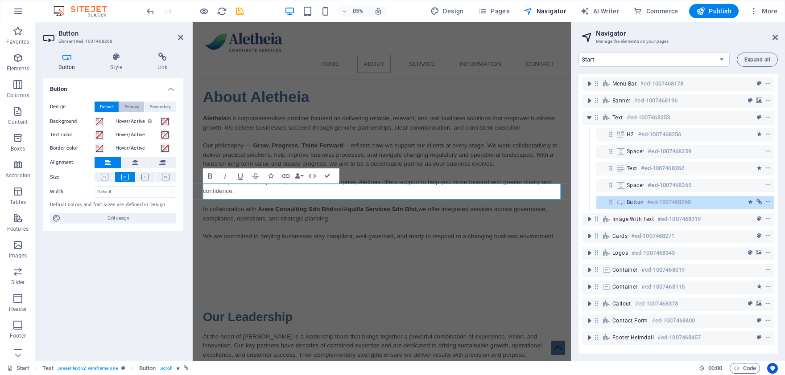
click at [132, 108] on span "Primary" at bounding box center [131, 107] width 15 height 11
click at [153, 104] on span "Secondary" at bounding box center [160, 107] width 21 height 11
click at [103, 107] on span "Default" at bounding box center [107, 107] width 14 height 11
click at [103, 305] on div "Button Design Default Primary Secondary Background Hover/Active Switch to previ…" at bounding box center [113, 215] width 140 height 275
click at [162, 62] on h4 "Link" at bounding box center [162, 62] width 42 height 19
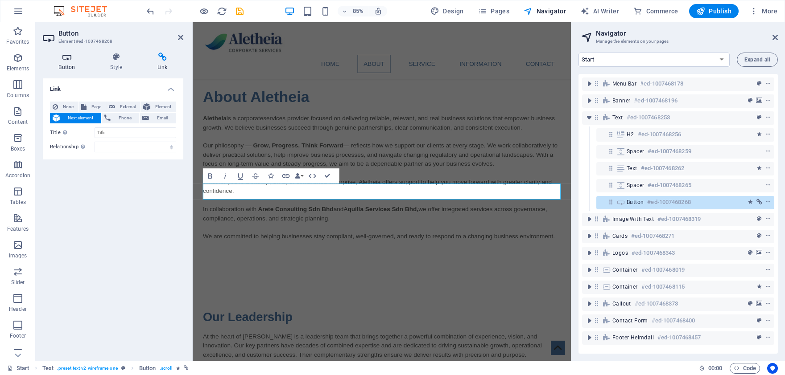
click at [64, 60] on icon at bounding box center [67, 57] width 48 height 9
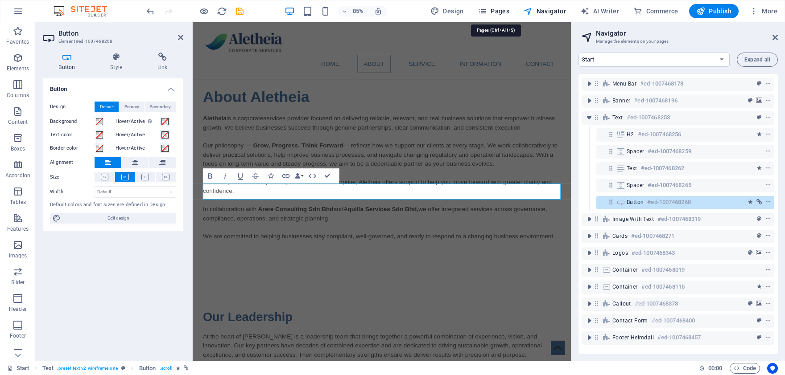
click at [500, 8] on span "Pages" at bounding box center [493, 11] width 31 height 9
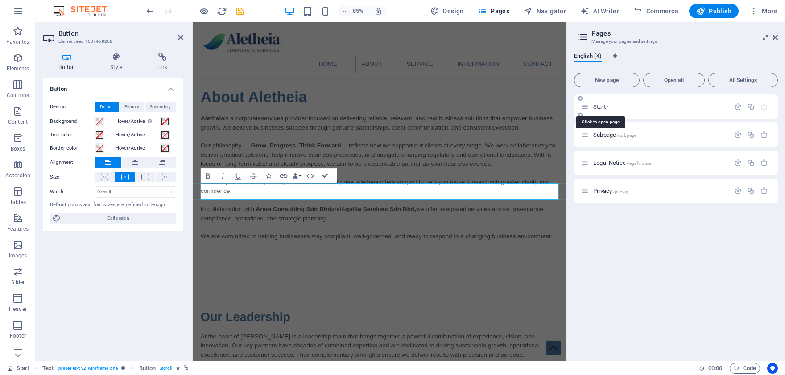
click at [603, 106] on span "Start /" at bounding box center [600, 106] width 15 height 7
click at [593, 105] on span "Start /" at bounding box center [600, 106] width 15 height 7
click at [714, 12] on span "Publish" at bounding box center [713, 11] width 35 height 9
checkbox input "false"
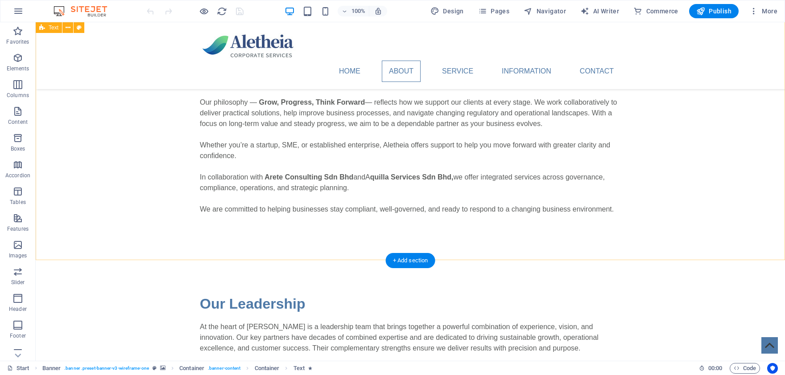
scroll to position [588, 0]
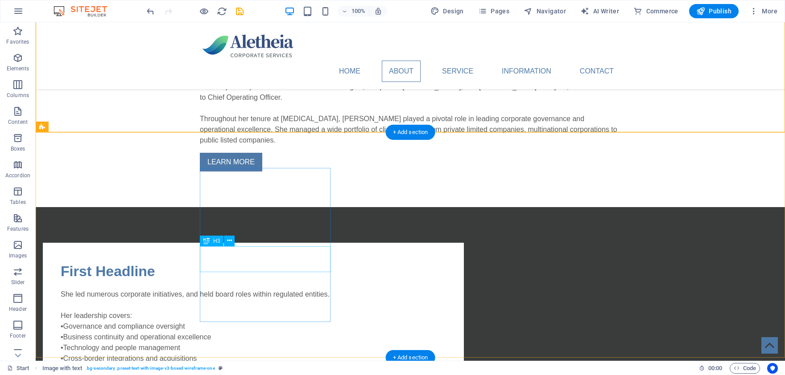
scroll to position [883, 0]
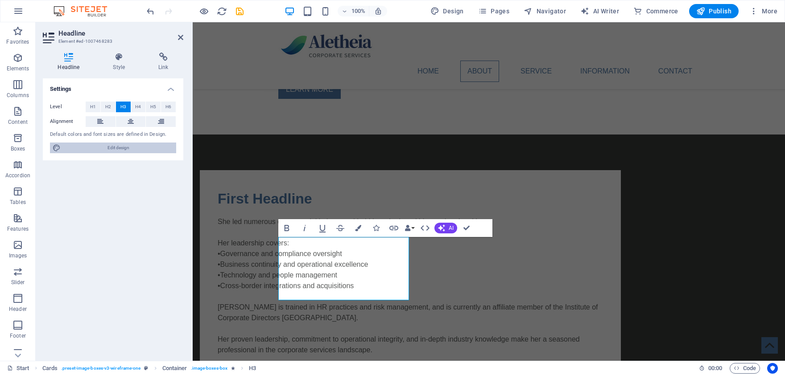
click at [124, 147] on span "Edit design" at bounding box center [118, 148] width 110 height 11
select select "px"
select select "400"
select select "px"
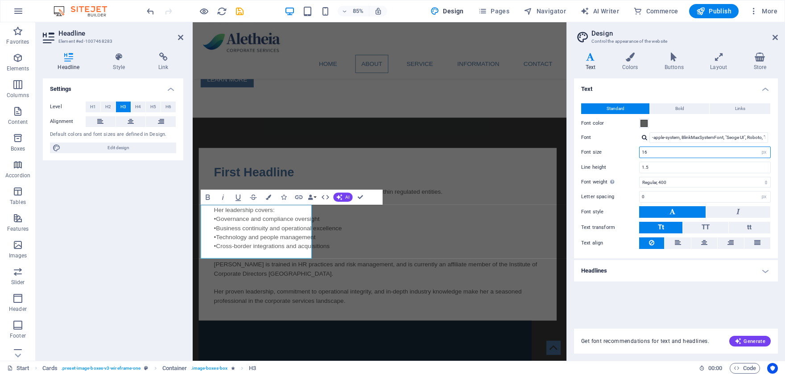
click at [713, 152] on input "16" at bounding box center [704, 152] width 131 height 11
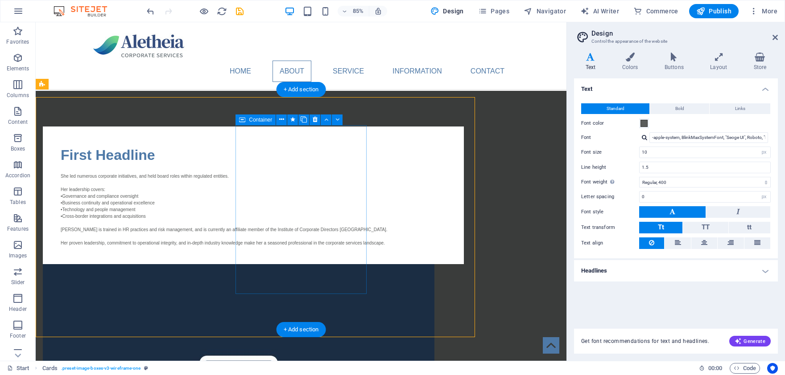
scroll to position [627, 0]
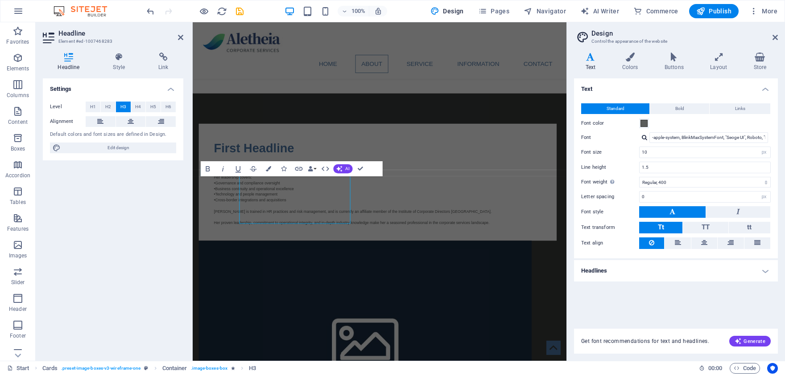
scroll to position [635, 0]
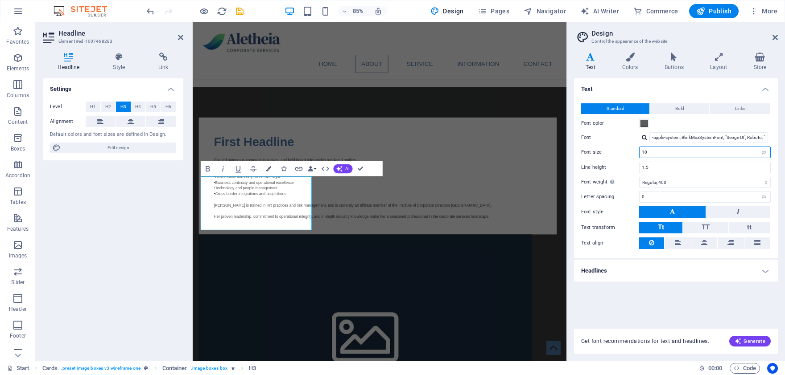
click at [680, 154] on input "10" at bounding box center [704, 152] width 131 height 11
click at [694, 153] on input "16" at bounding box center [704, 152] width 131 height 11
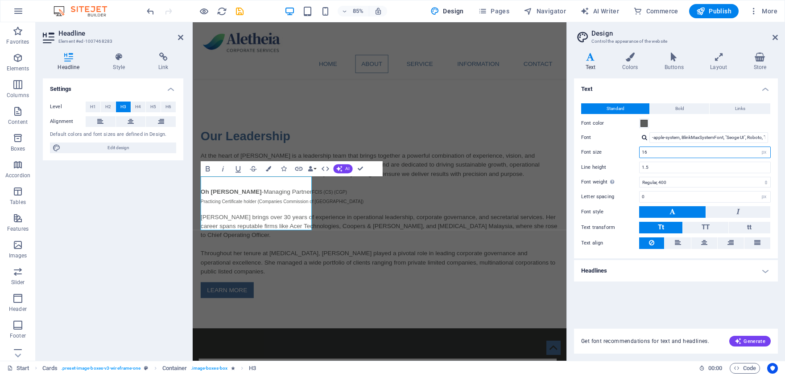
scroll to position [881, 0]
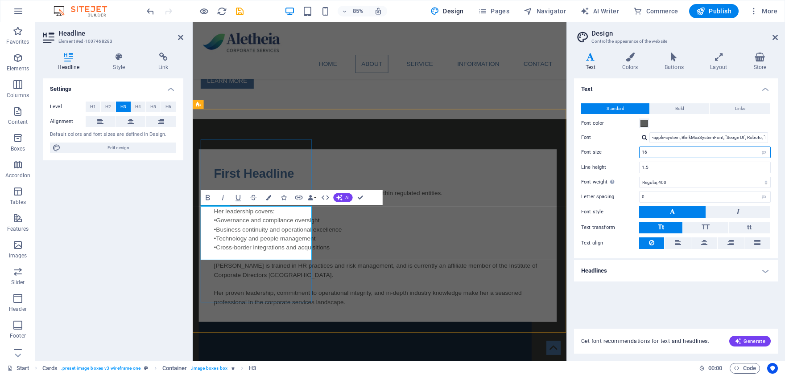
type input "16"
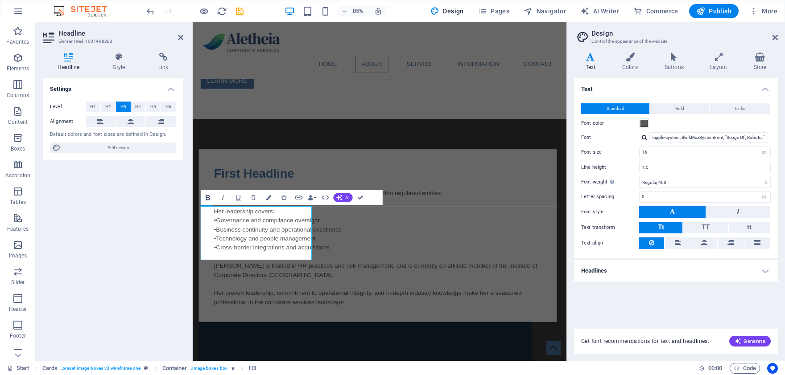
click at [209, 197] on icon "button" at bounding box center [207, 197] width 9 height 9
click at [209, 197] on icon "button" at bounding box center [207, 198] width 4 height 5
click at [243, 199] on button "Underline" at bounding box center [238, 198] width 14 height 15
click at [239, 197] on icon "button" at bounding box center [238, 198] width 9 height 9
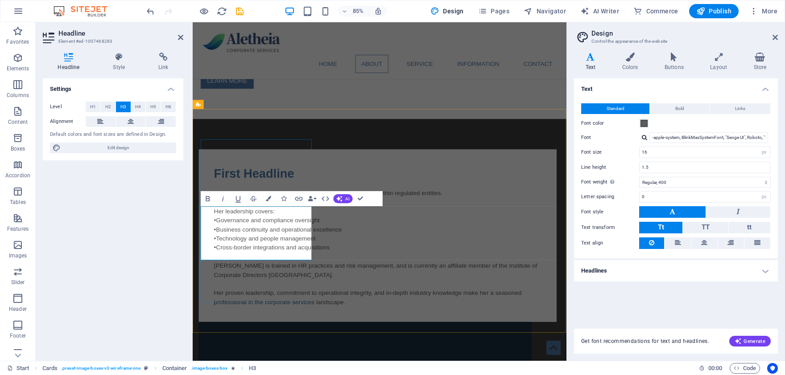
click at [694, 108] on button "Bold" at bounding box center [678, 108] width 59 height 11
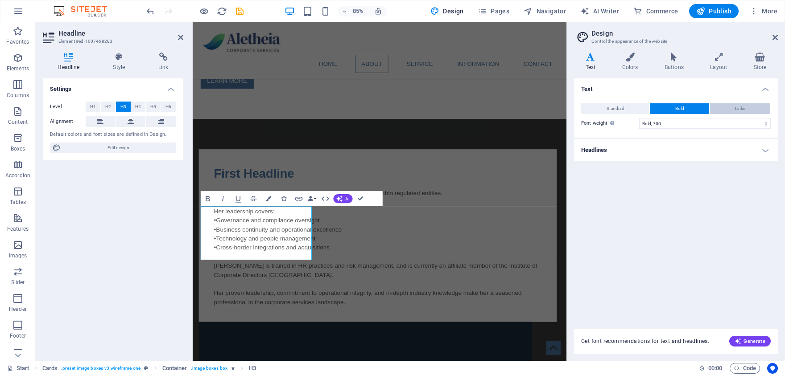
click at [728, 110] on button "Links" at bounding box center [739, 108] width 61 height 11
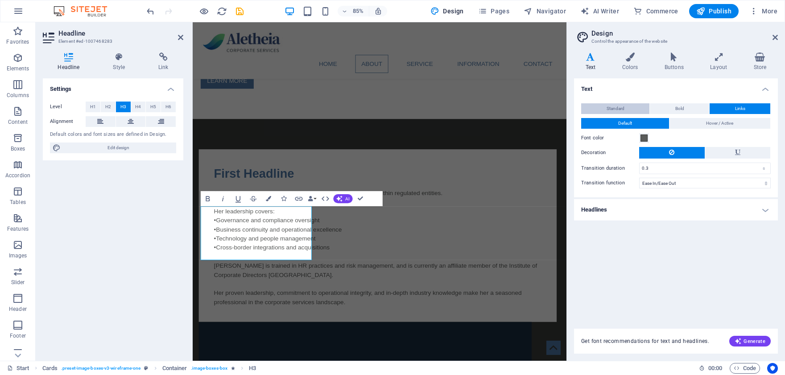
click at [623, 107] on span "Standard" at bounding box center [615, 108] width 18 height 11
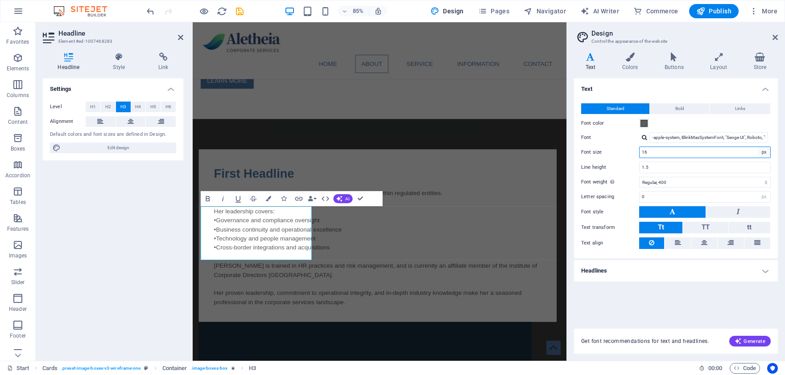
click at [757, 147] on select "rem px" at bounding box center [763, 152] width 12 height 11
select select "rem"
click option "rem" at bounding box center [0, 0] width 0 height 0
type input "1"
click at [757, 147] on select "rem px" at bounding box center [763, 152] width 12 height 11
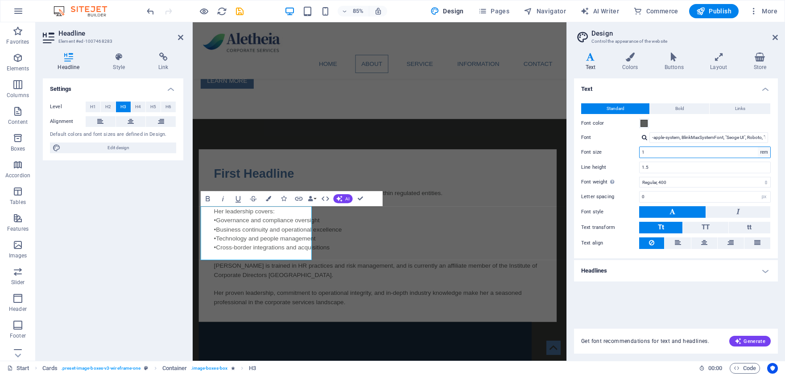
select select "px"
click option "px" at bounding box center [0, 0] width 0 height 0
type input "16"
click at [722, 171] on input "1.5" at bounding box center [704, 167] width 131 height 11
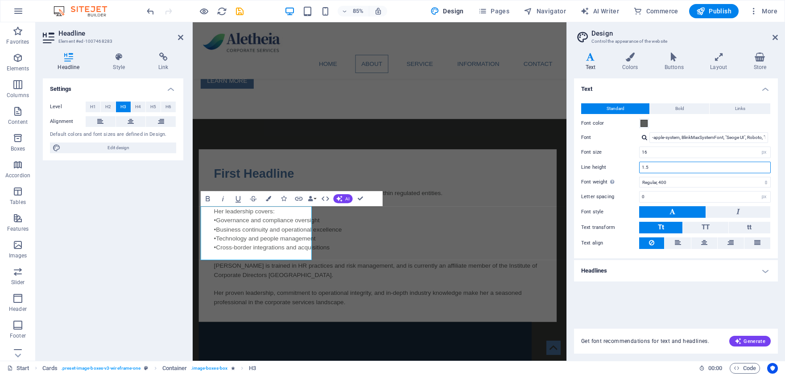
click at [722, 171] on input "1.5" at bounding box center [704, 167] width 131 height 11
click at [639, 177] on select "Thin, 100 Extra-light, 200 Light, 300 Regular, 400 Medium, 500 Semi-bold, 600 B…" at bounding box center [704, 182] width 131 height 11
click option "Thin, 100" at bounding box center [0, 0] width 0 height 0
click at [639, 177] on select "Thin, 100 Extra-light, 200 Light, 300 Regular, 400 Medium, 500 Semi-bold, 600 B…" at bounding box center [704, 182] width 131 height 11
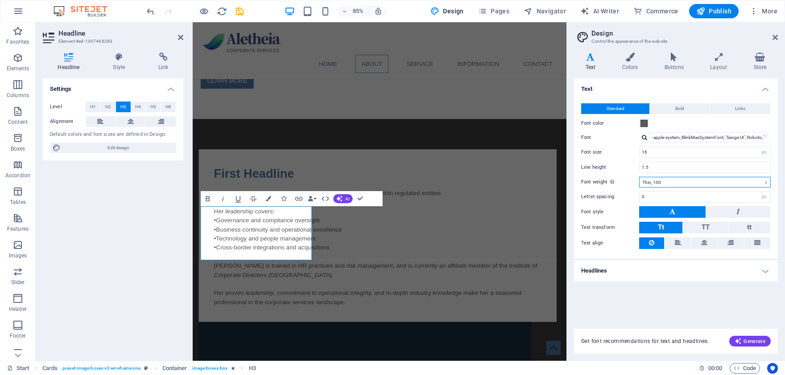
select select "200"
click option "Extra-light, 200" at bounding box center [0, 0] width 0 height 0
click at [652, 302] on div "Text Standard Bold Links Font color Font -apple-system, BlinkMaxSystemFont, "Se…" at bounding box center [676, 198] width 204 height 240
click at [745, 339] on span "Generate" at bounding box center [749, 341] width 31 height 7
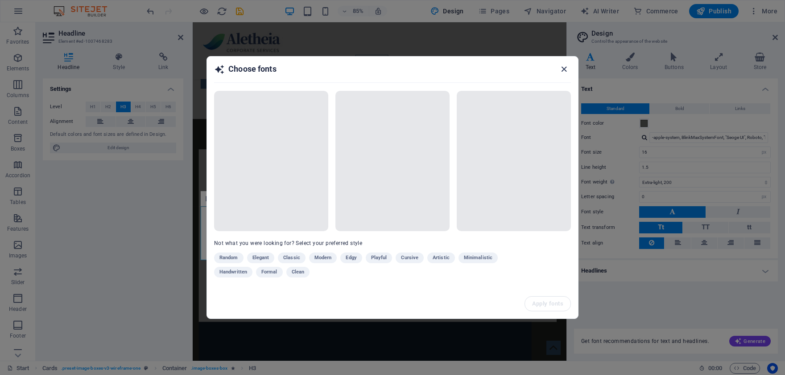
click at [562, 66] on icon "button" at bounding box center [564, 69] width 10 height 10
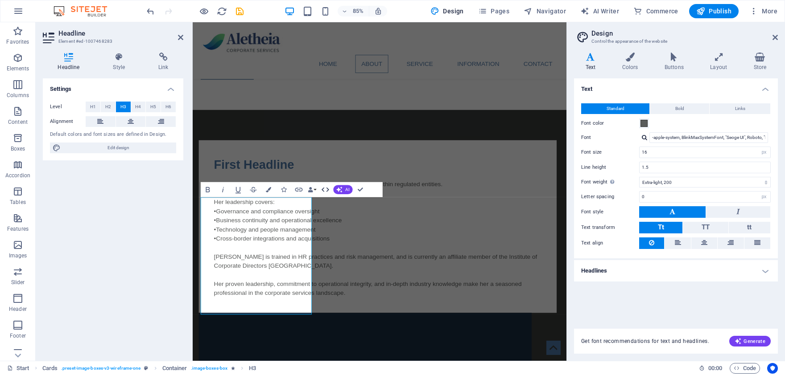
click at [324, 191] on icon "button" at bounding box center [325, 189] width 9 height 9
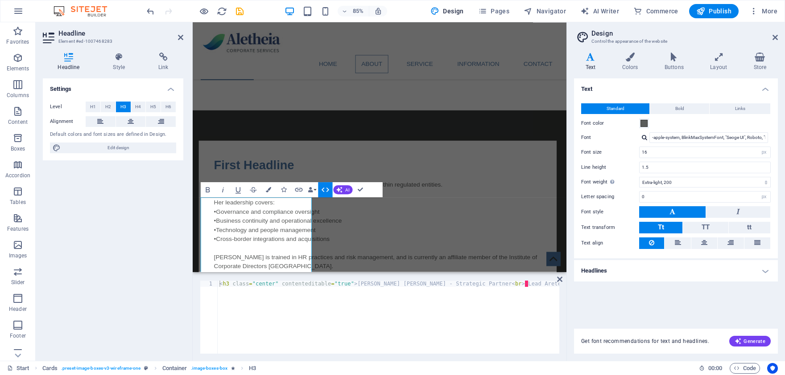
type textarea "<h3 class="center" contenteditable="true">Wong Koon Wai, Eddie - Strategic Part…"
drag, startPoint x: 336, startPoint y: 285, endPoint x: 592, endPoint y: 280, distance: 256.8
click at [559, 281] on div "< h3 class = "center" contenteditable = "true" > Wong Koon Wai, Eddie - Strateg…" at bounding box center [388, 317] width 341 height 73
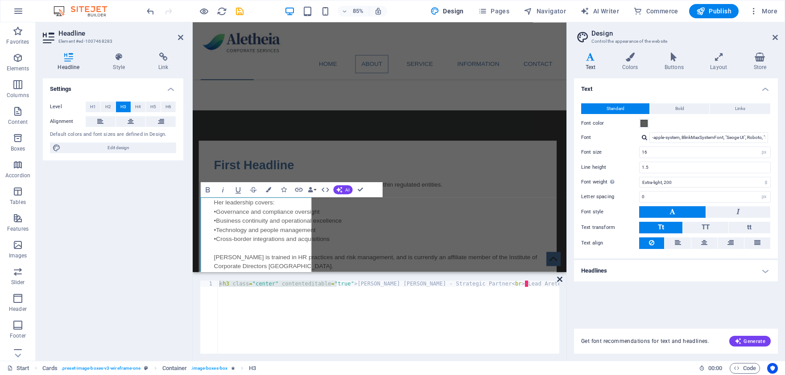
click at [559, 279] on icon at bounding box center [559, 279] width 5 height 7
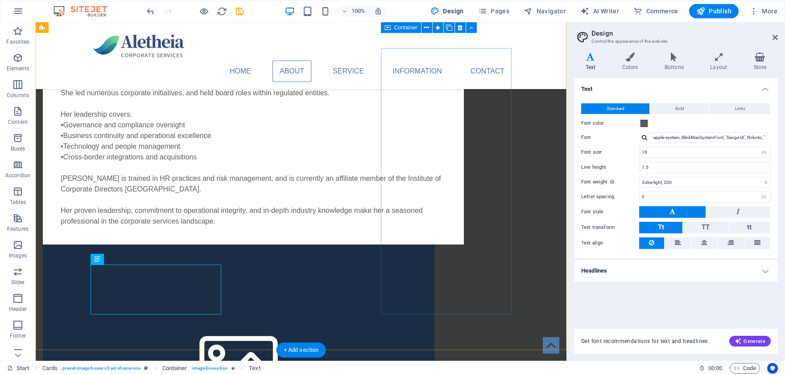
scroll to position [982, 0]
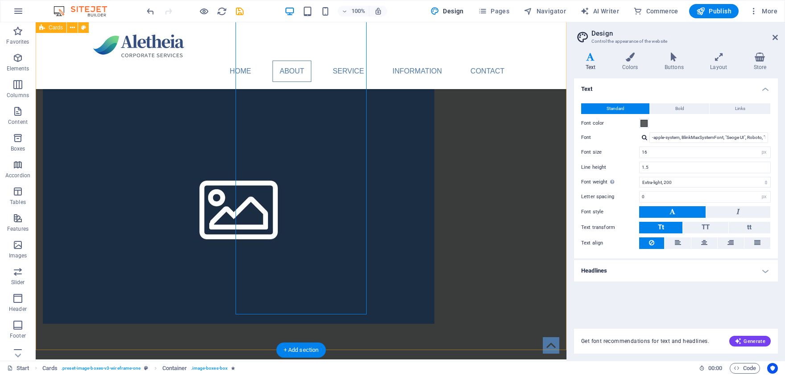
scroll to position [1178, 0]
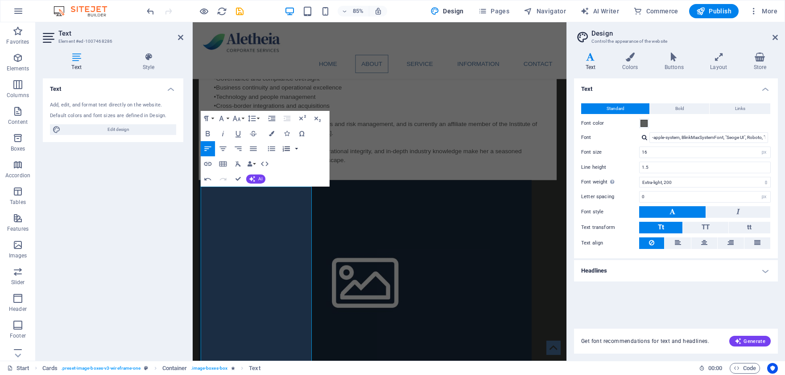
scroll to position [1031, 0]
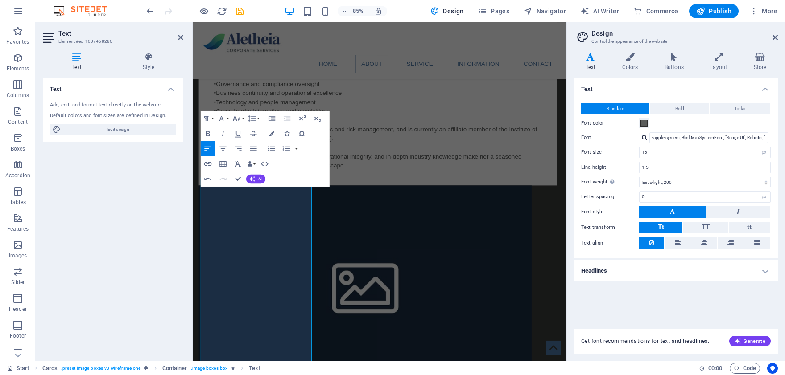
click at [147, 243] on div "Text Add, edit, and format text directly on the website. Default colors and fon…" at bounding box center [113, 215] width 140 height 275
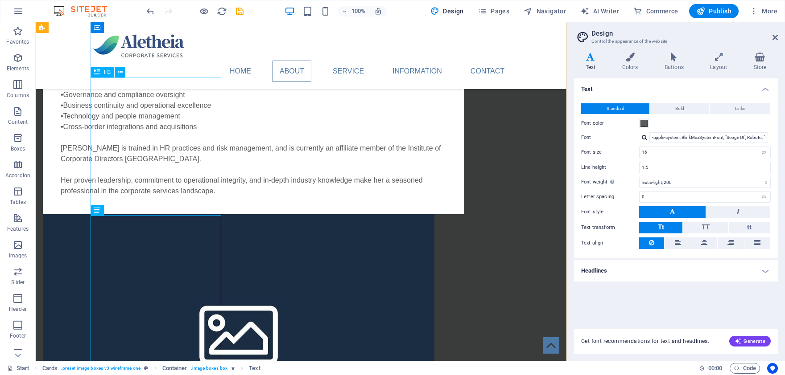
click at [773, 37] on icon at bounding box center [774, 37] width 5 height 7
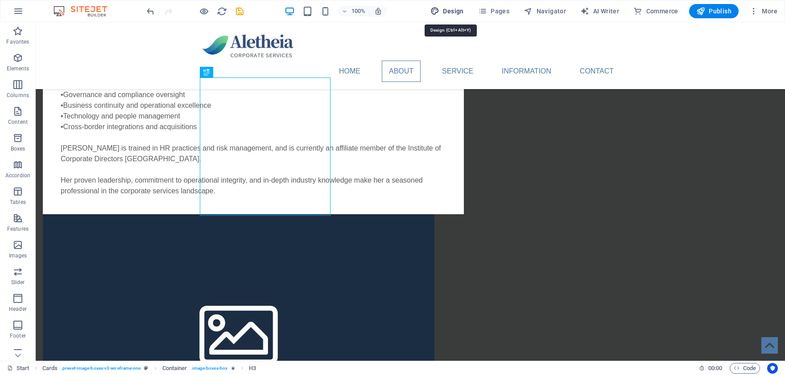
click at [456, 12] on span "Design" at bounding box center [446, 11] width 33 height 9
select select "px"
select select "200"
select select "px"
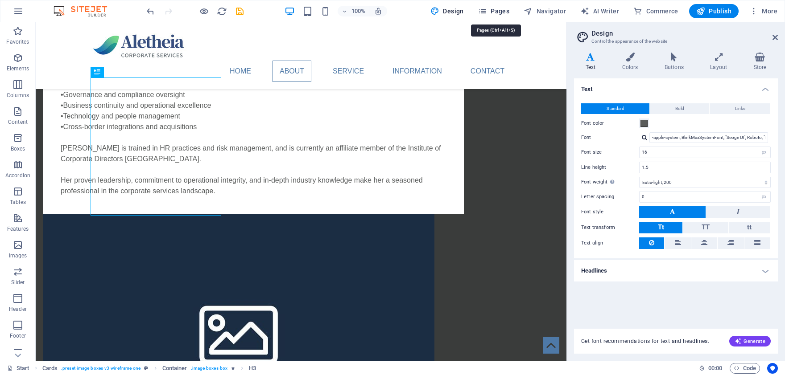
click at [486, 8] on icon "button" at bounding box center [482, 11] width 9 height 9
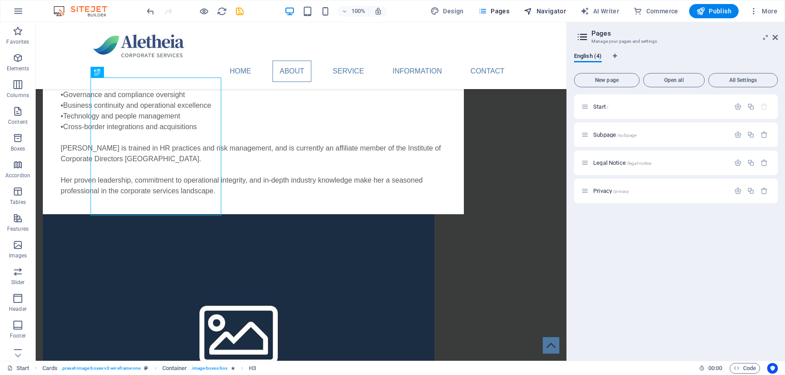
click at [557, 7] on span "Navigator" at bounding box center [544, 11] width 42 height 9
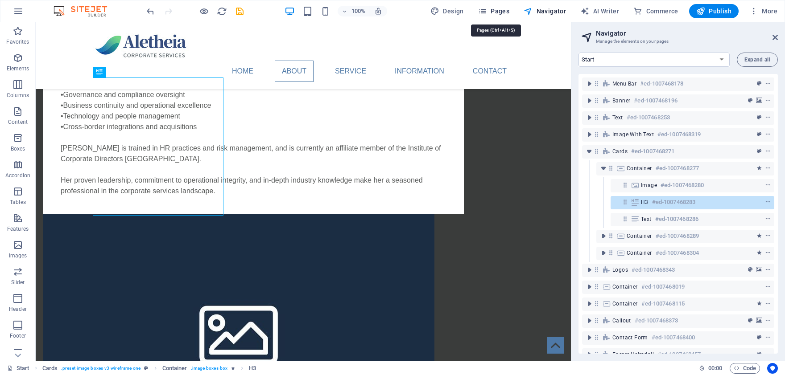
click at [502, 13] on span "Pages" at bounding box center [493, 11] width 31 height 9
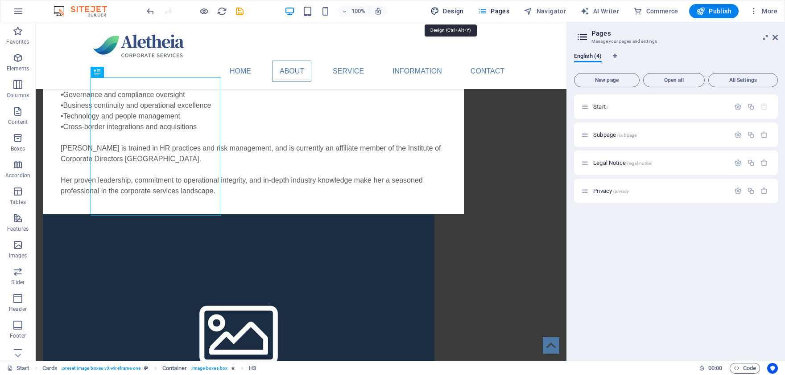
click at [450, 15] on span "Design" at bounding box center [446, 11] width 33 height 9
select select "px"
select select "200"
select select "px"
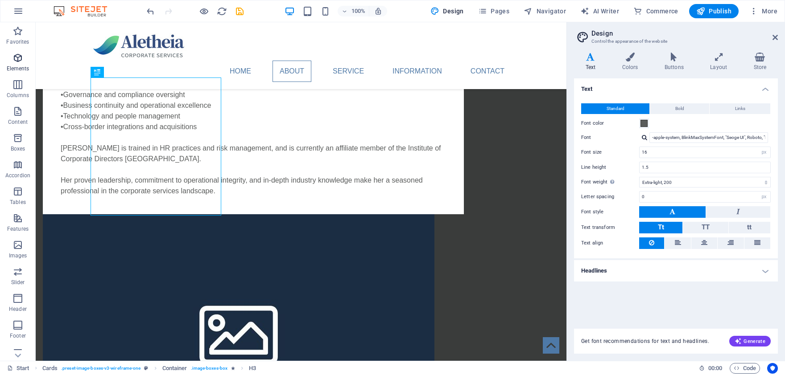
click at [19, 62] on icon "button" at bounding box center [17, 58] width 11 height 11
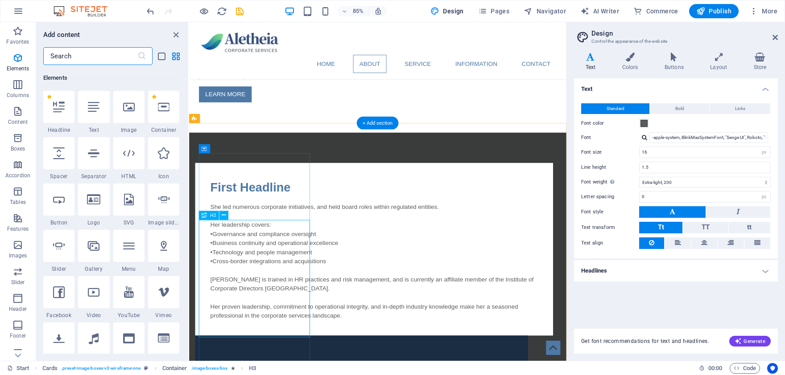
scroll to position [835, 0]
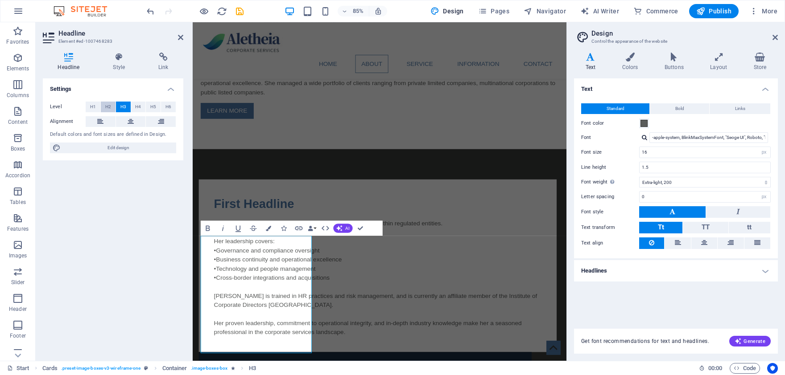
click at [107, 106] on span "H2" at bounding box center [108, 107] width 6 height 11
click at [123, 107] on span "H3" at bounding box center [123, 107] width 6 height 11
click at [137, 107] on span "H4" at bounding box center [138, 107] width 6 height 11
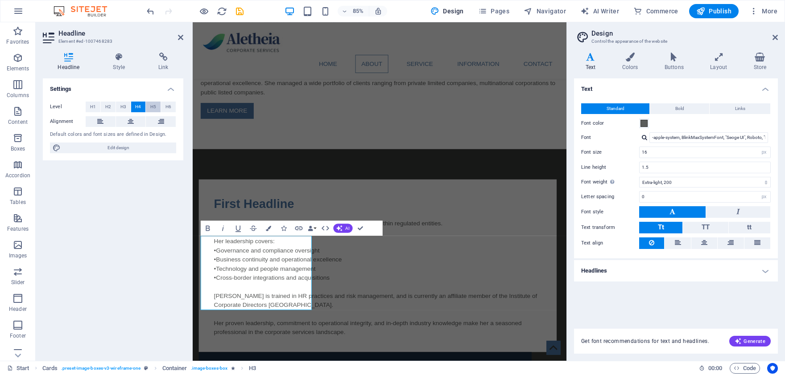
click at [154, 109] on span "H5" at bounding box center [153, 107] width 6 height 11
click at [171, 106] on button "H6" at bounding box center [168, 107] width 15 height 11
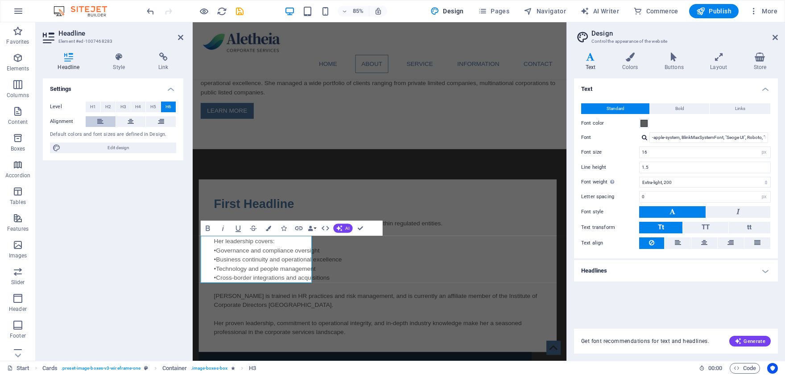
click at [105, 121] on button at bounding box center [101, 121] width 30 height 11
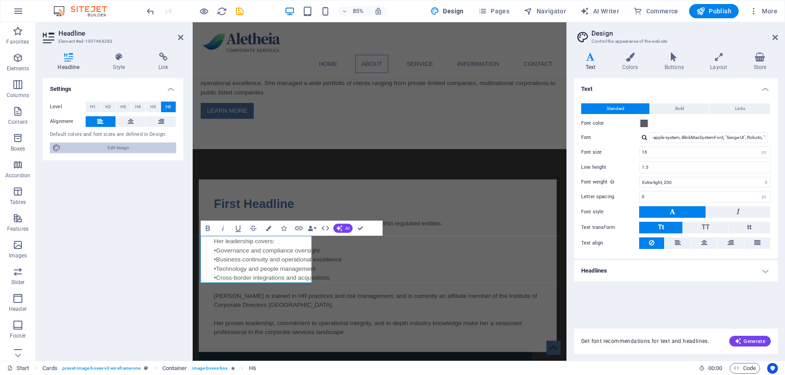
click at [125, 146] on span "Edit design" at bounding box center [118, 148] width 110 height 11
click at [685, 105] on button "Bold" at bounding box center [678, 108] width 59 height 11
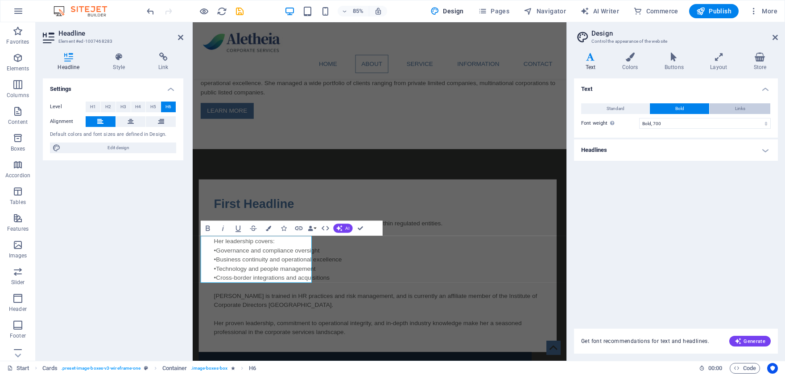
click at [719, 108] on button "Links" at bounding box center [739, 108] width 61 height 11
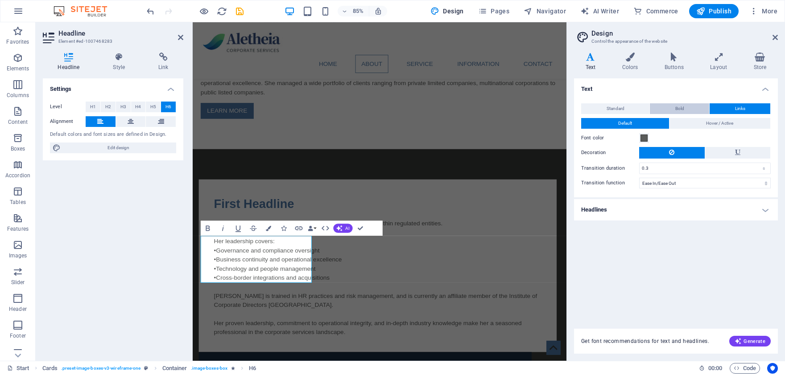
click at [686, 111] on button "Bold" at bounding box center [678, 108] width 59 height 11
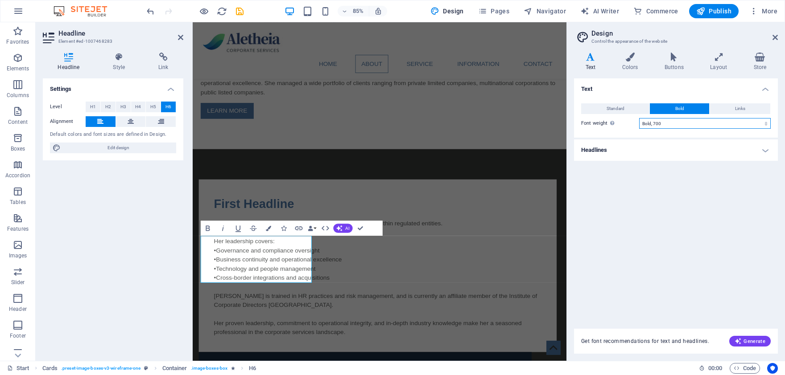
click at [639, 118] on select "Thin, 100 Extra-light, 200 Light, 300 Regular, 400 Medium, 500 Semi-bold, 600 B…" at bounding box center [704, 123] width 131 height 11
click option "Light, 300" at bounding box center [0, 0] width 0 height 0
click at [706, 249] on div "Text Standard Bold Links Font color Font -apple-system, BlinkMaxSystemFont, "Se…" at bounding box center [676, 198] width 204 height 240
click at [647, 205] on div "Text Standard Bold Links Font color Font -apple-system, BlinkMaxSystemFont, "Se…" at bounding box center [676, 198] width 204 height 240
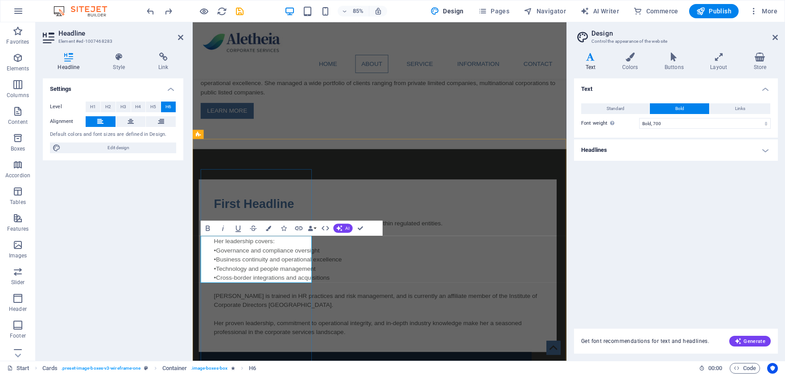
drag, startPoint x: 277, startPoint y: 300, endPoint x: 213, endPoint y: 300, distance: 64.6
drag, startPoint x: 300, startPoint y: 320, endPoint x: 209, endPoint y: 300, distance: 93.1
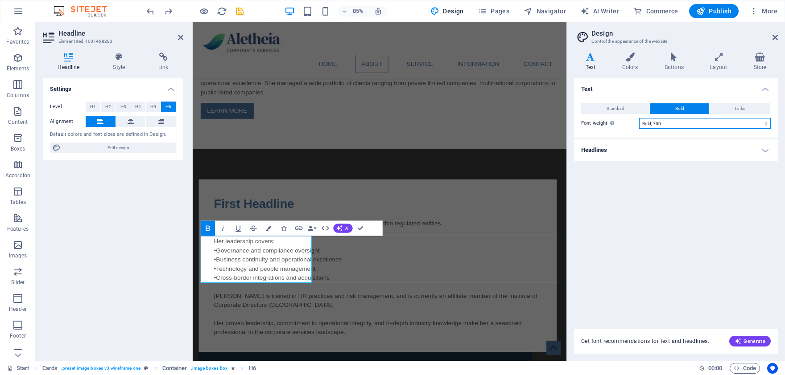
click at [639, 118] on select "Thin, 100 Extra-light, 200 Light, 300 Regular, 400 Medium, 500 Semi-bold, 600 B…" at bounding box center [704, 123] width 131 height 11
click option "Light, 300" at bounding box center [0, 0] width 0 height 0
click at [682, 201] on div "Text Standard Bold Links Font color Font -apple-system, BlinkMaxSystemFont, "Se…" at bounding box center [676, 198] width 204 height 240
drag, startPoint x: 295, startPoint y: 287, endPoint x: 209, endPoint y: 284, distance: 85.6
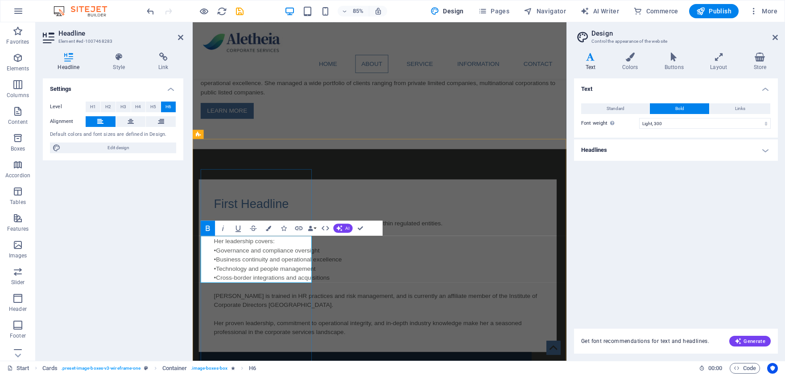
click at [639, 118] on select "Thin, 100 Extra-light, 200 Light, 300 Regular, 400 Medium, 500 Semi-bold, 600 B…" at bounding box center [704, 123] width 131 height 11
select select "700"
click option "Bold, 700" at bounding box center [0, 0] width 0 height 0
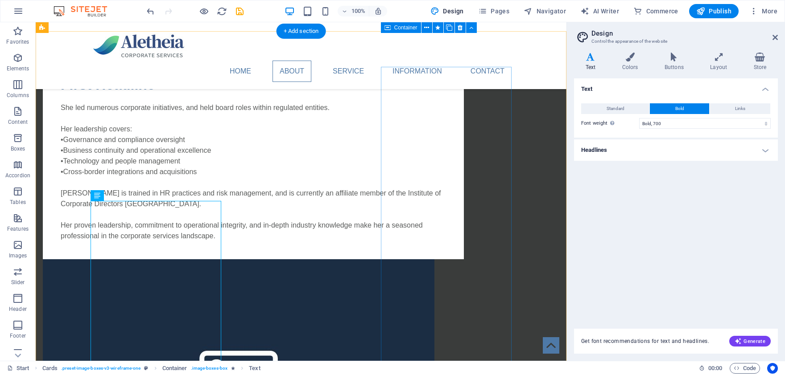
scroll to position [933, 0]
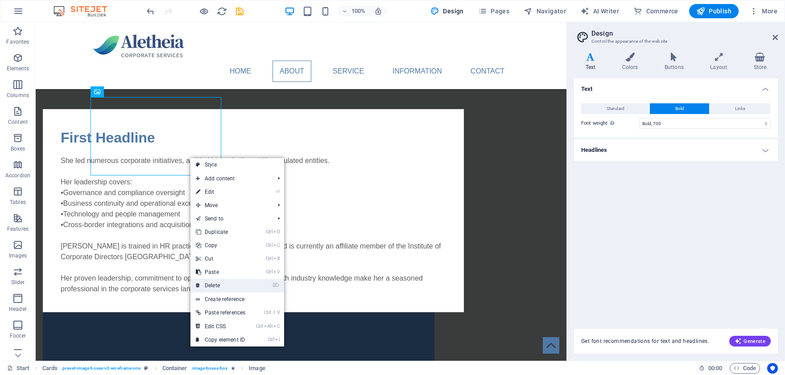
click at [220, 283] on link "⌦ Delete" at bounding box center [220, 285] width 60 height 13
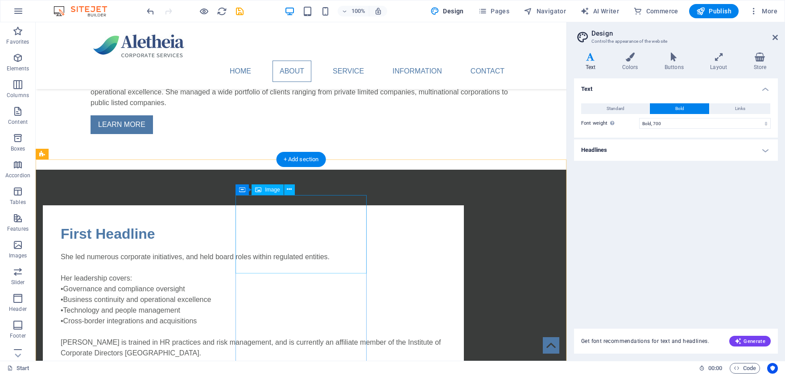
scroll to position [835, 0]
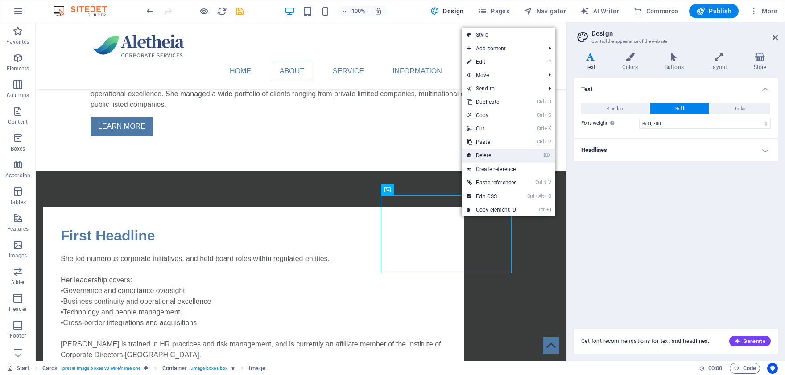
click at [500, 153] on link "⌦ Delete" at bounding box center [491, 155] width 60 height 13
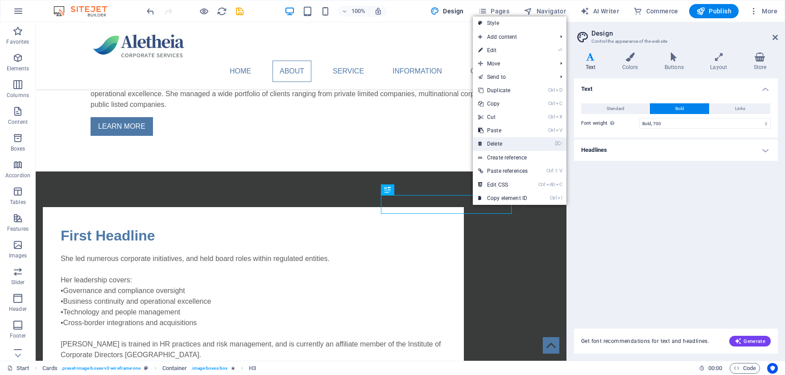
click at [508, 142] on link "⌦ Delete" at bounding box center [503, 143] width 60 height 13
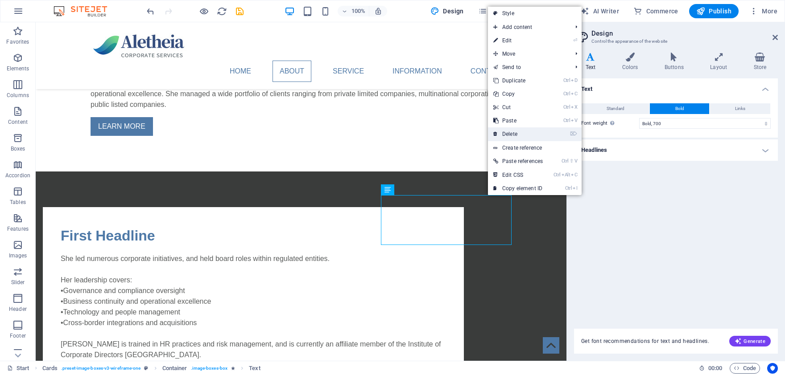
click at [511, 131] on link "⌦ Delete" at bounding box center [518, 133] width 60 height 13
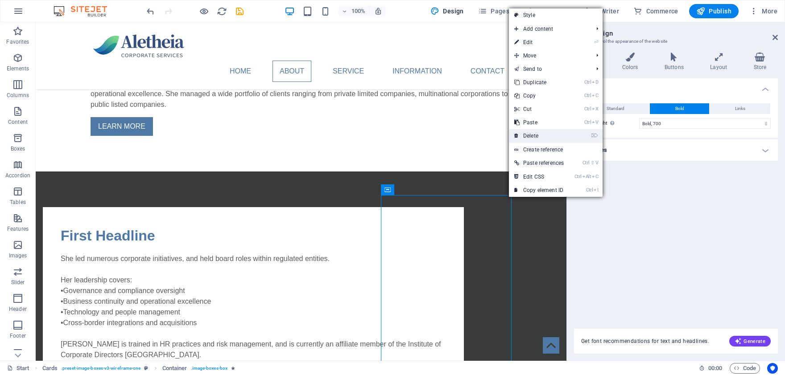
click at [534, 135] on link "⌦ Delete" at bounding box center [539, 135] width 60 height 13
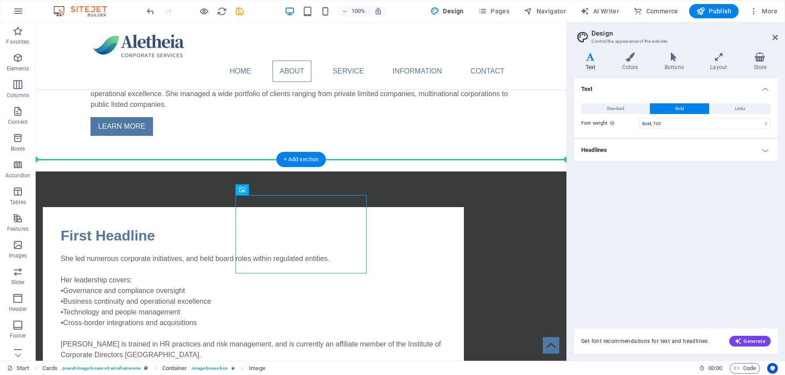
drag, startPoint x: 336, startPoint y: 214, endPoint x: 473, endPoint y: 217, distance: 136.9
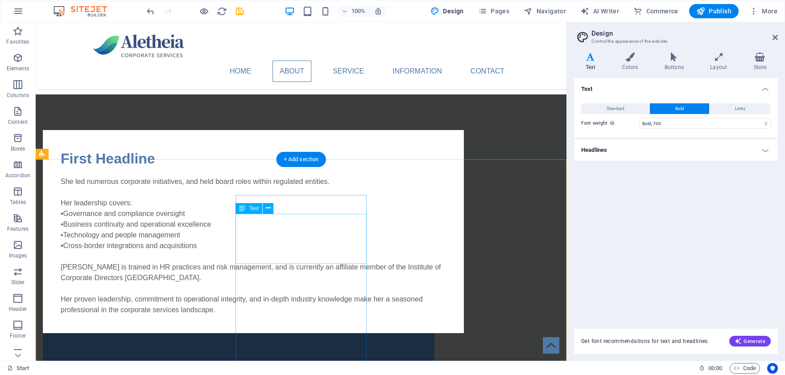
scroll to position [933, 0]
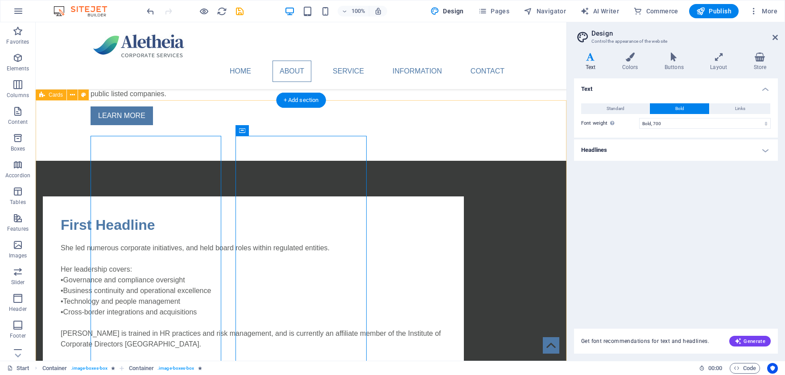
scroll to position [786, 0]
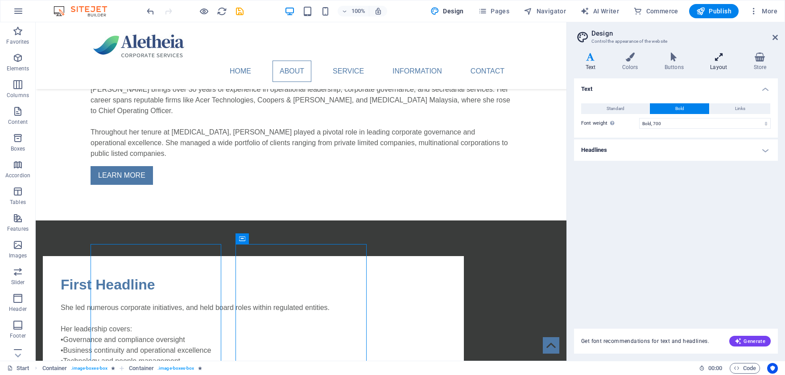
click at [719, 61] on icon at bounding box center [719, 57] width 40 height 9
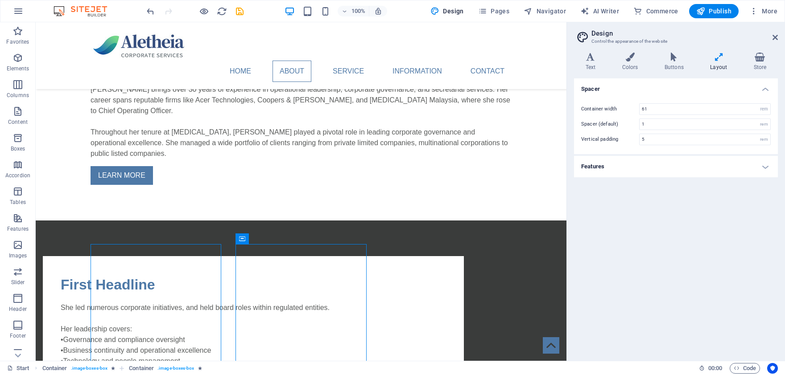
click at [719, 61] on icon at bounding box center [719, 57] width 40 height 9
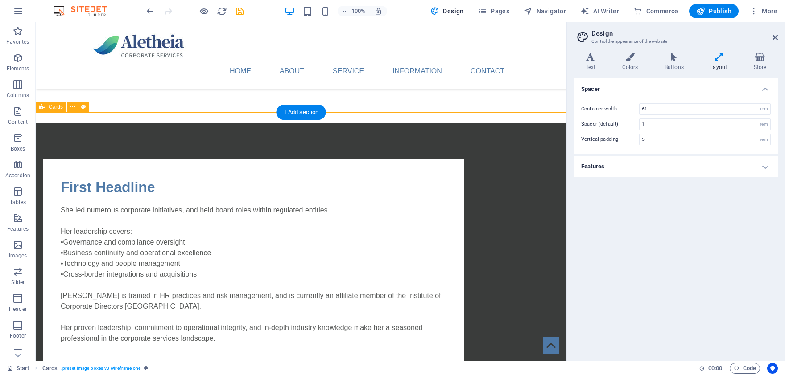
scroll to position [884, 0]
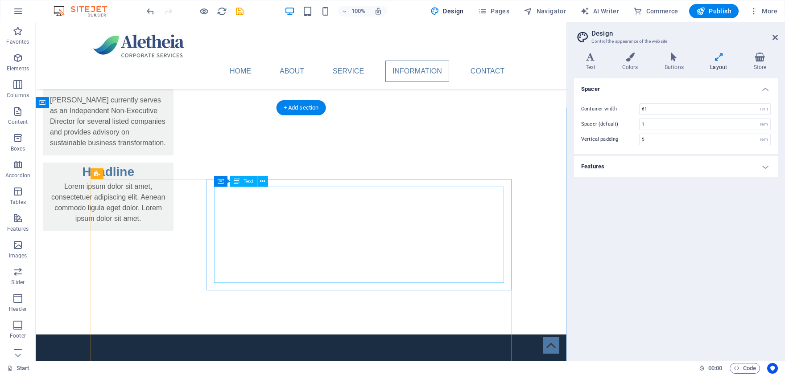
scroll to position [1521, 0]
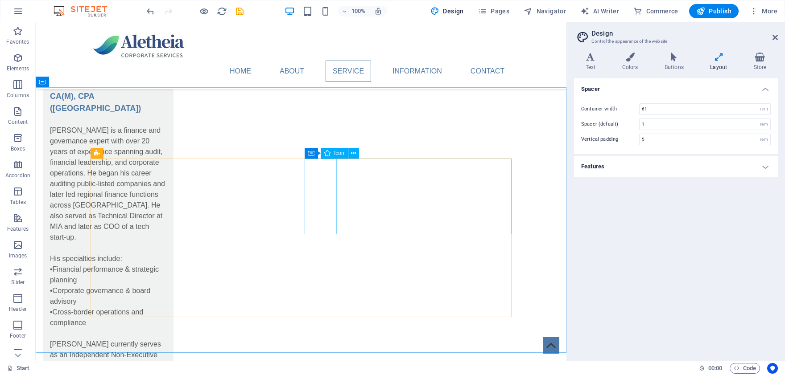
click at [337, 152] on span "Icon" at bounding box center [339, 153] width 10 height 5
click at [339, 150] on div "Icon" at bounding box center [334, 153] width 27 height 11
select select "xMidYMid"
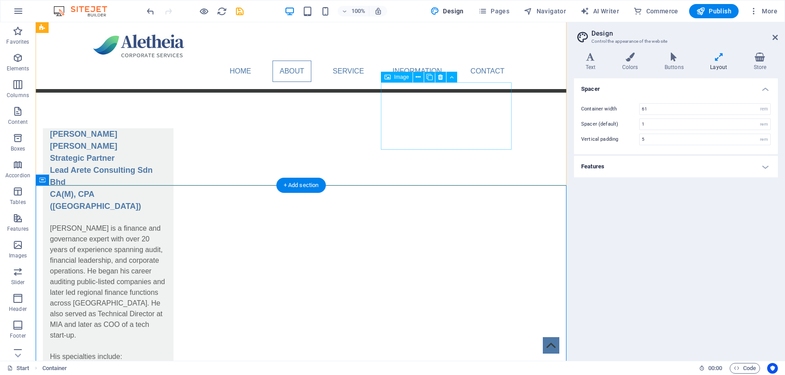
scroll to position [1276, 0]
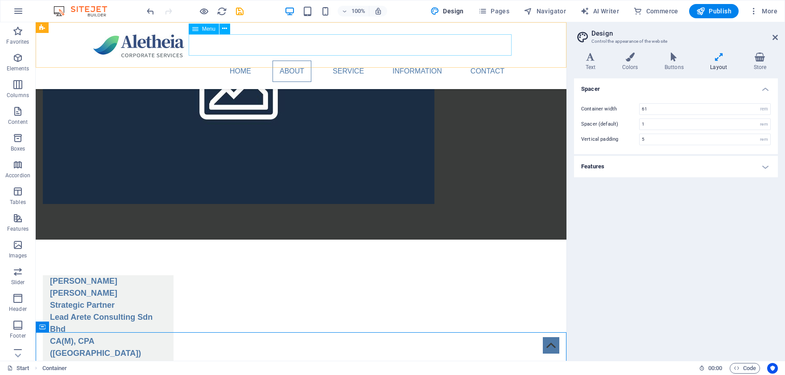
click at [488, 61] on nav "Home About Service Information Contact" at bounding box center [300, 71] width 421 height 21
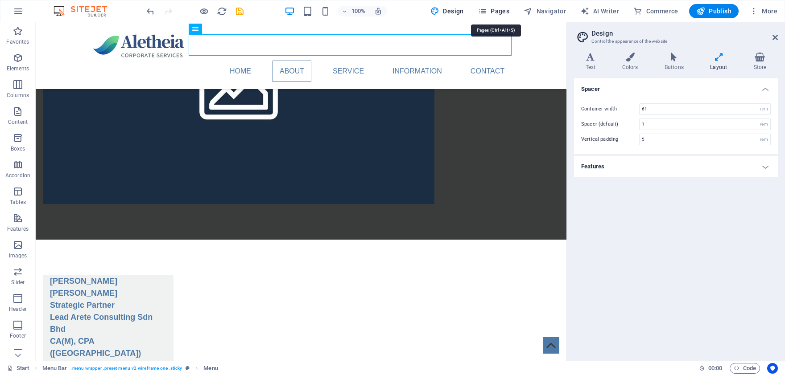
click at [509, 9] on span "Pages" at bounding box center [493, 11] width 31 height 9
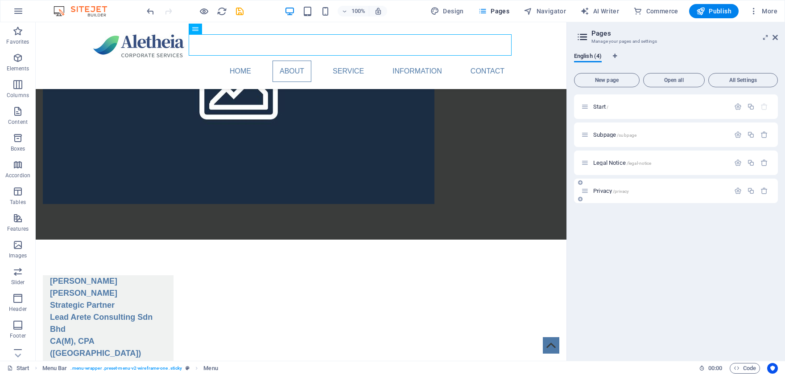
click at [609, 189] on span "Privacy /privacy" at bounding box center [611, 191] width 36 height 7
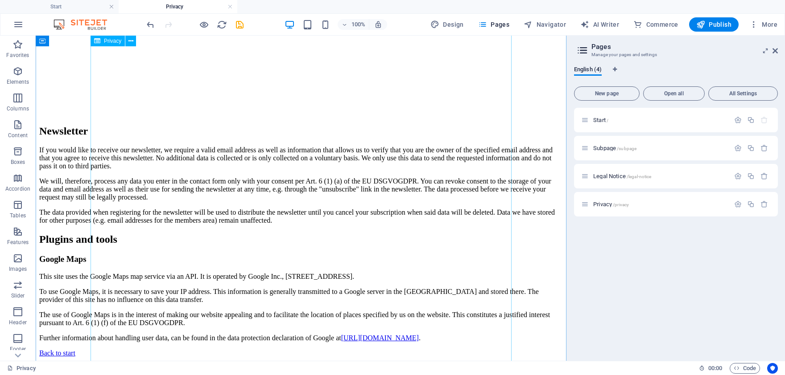
scroll to position [2313, 0]
click at [612, 174] on span "Legal Notice /legal-notice" at bounding box center [622, 176] width 58 height 7
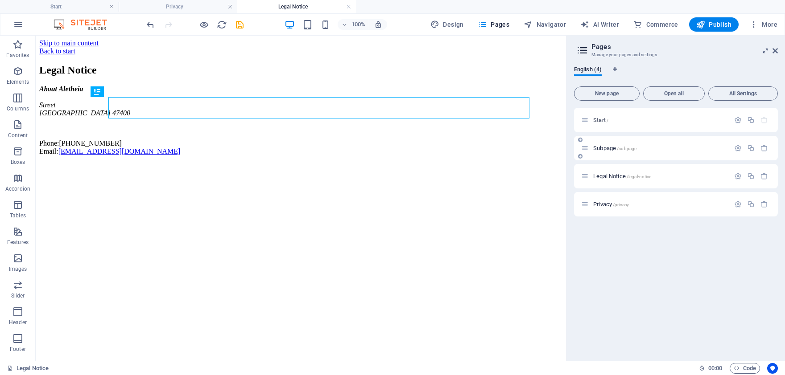
scroll to position [0, 0]
click at [603, 149] on span "Subpage /subpage" at bounding box center [614, 148] width 43 height 7
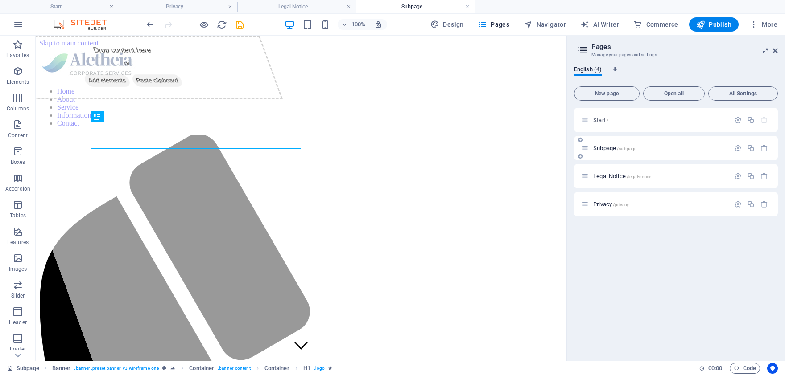
click at [610, 144] on div "Subpage /subpage" at bounding box center [655, 148] width 148 height 10
click at [608, 150] on span "Subpage /subpage" at bounding box center [614, 148] width 43 height 7
click at [609, 147] on span "Subpage /subpage" at bounding box center [614, 148] width 43 height 7
click at [610, 146] on span "Subpage /subpage" at bounding box center [614, 148] width 43 height 7
click at [603, 120] on span "Start /" at bounding box center [600, 120] width 15 height 7
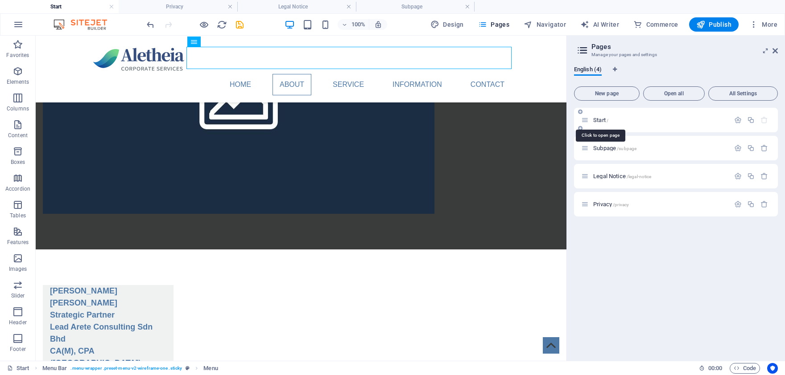
scroll to position [1276, 0]
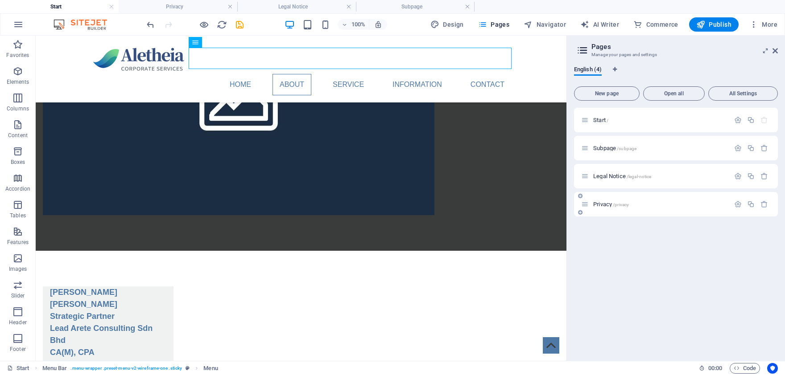
click at [607, 202] on span "Privacy /privacy" at bounding box center [611, 204] width 36 height 7
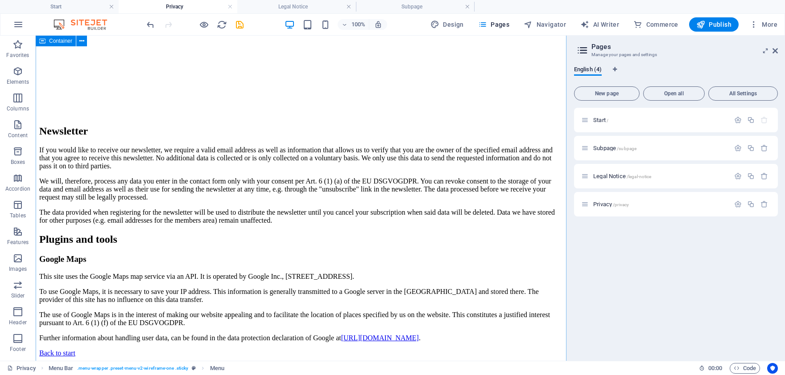
scroll to position [2313, 0]
click at [713, 22] on span "Publish" at bounding box center [713, 24] width 35 height 9
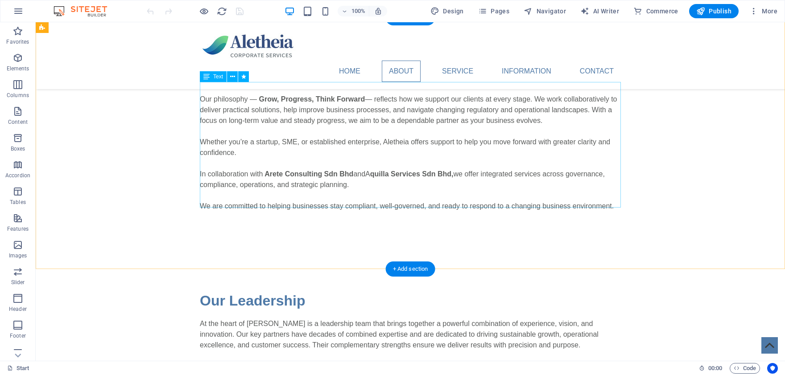
scroll to position [490, 0]
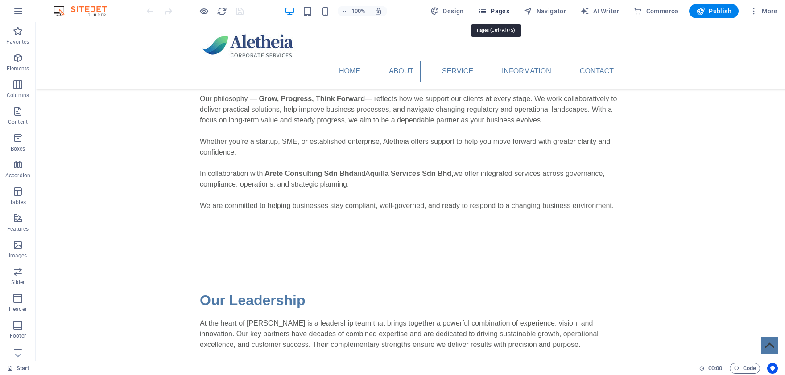
click at [497, 9] on span "Pages" at bounding box center [493, 11] width 31 height 9
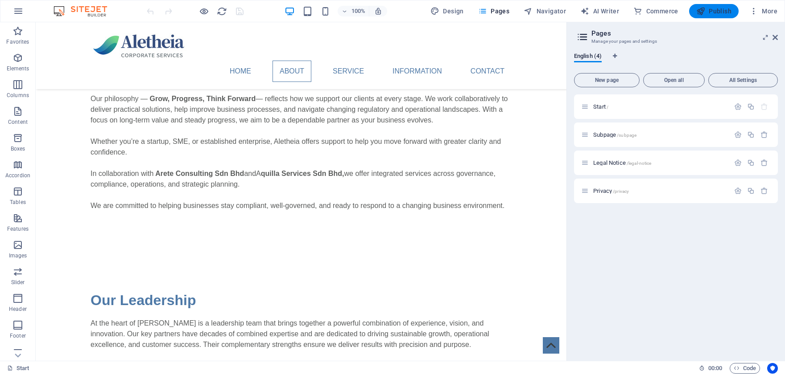
click at [707, 5] on button "Publish" at bounding box center [713, 11] width 49 height 14
